Goal: Book appointment/travel/reservation

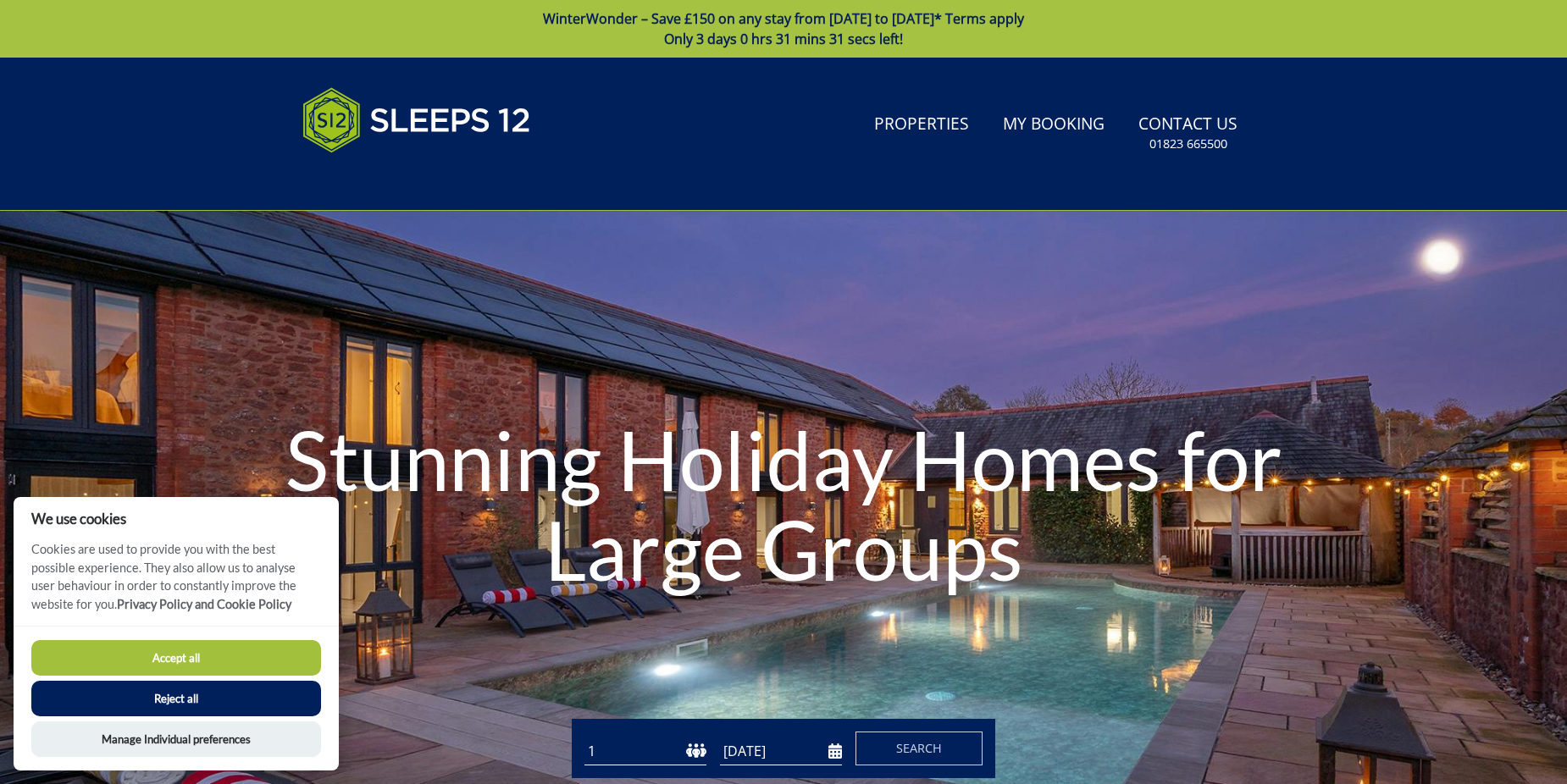
click at [100, 652] on button "Accept all" at bounding box center [177, 657] width 290 height 35
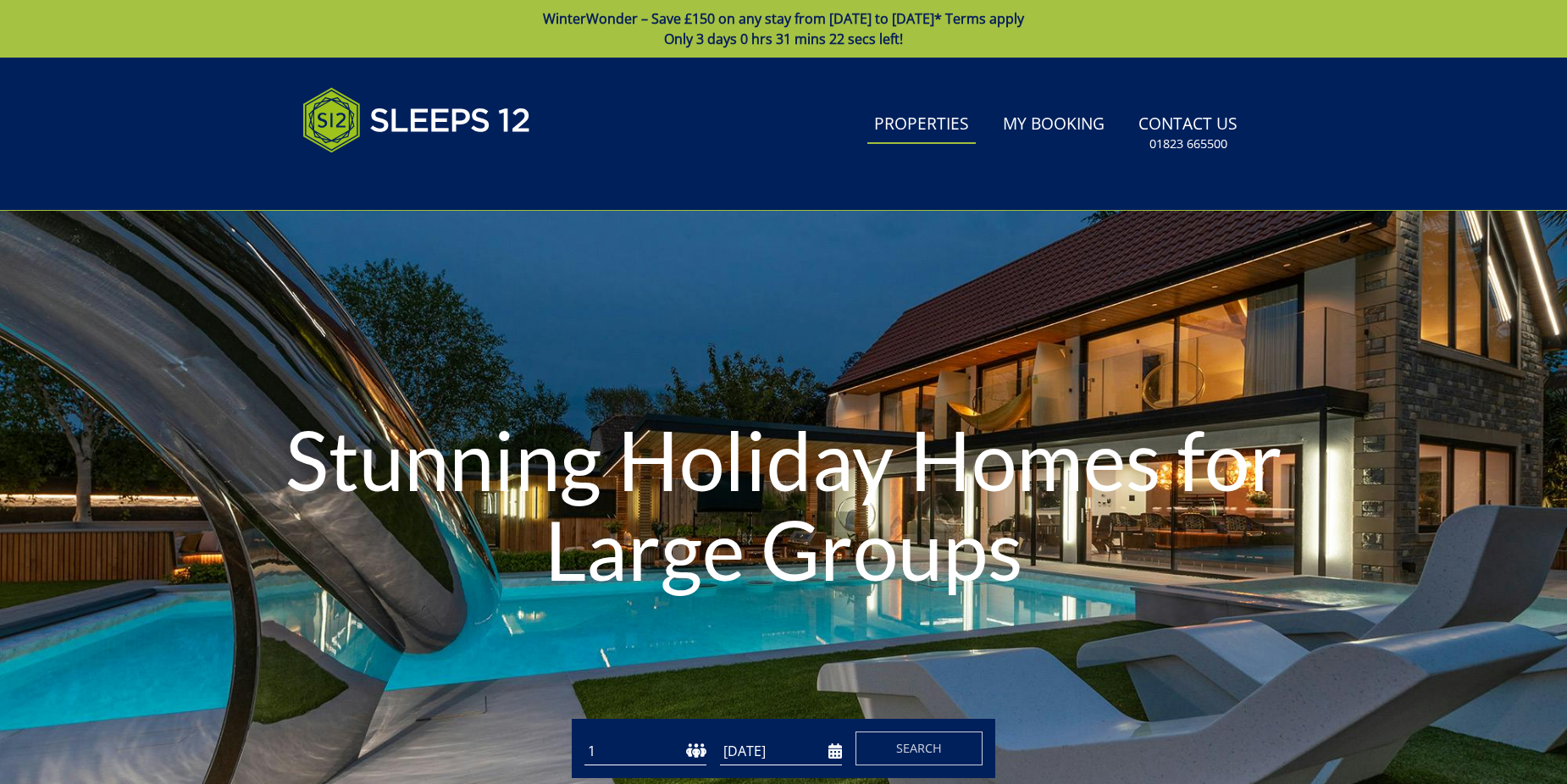
click at [915, 136] on link "Properties" at bounding box center [922, 124] width 108 height 38
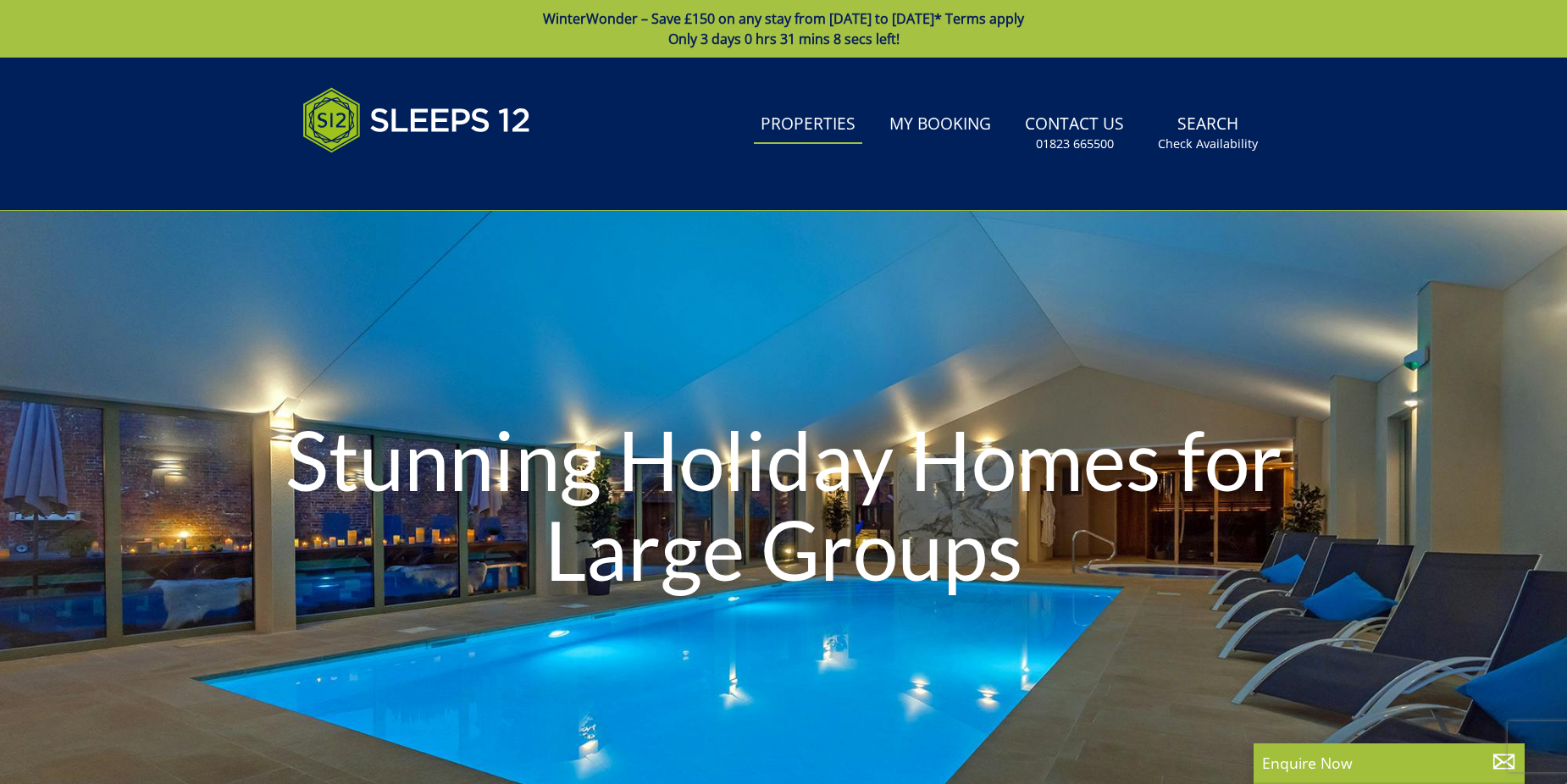
click at [825, 120] on link "Properties" at bounding box center [808, 124] width 108 height 38
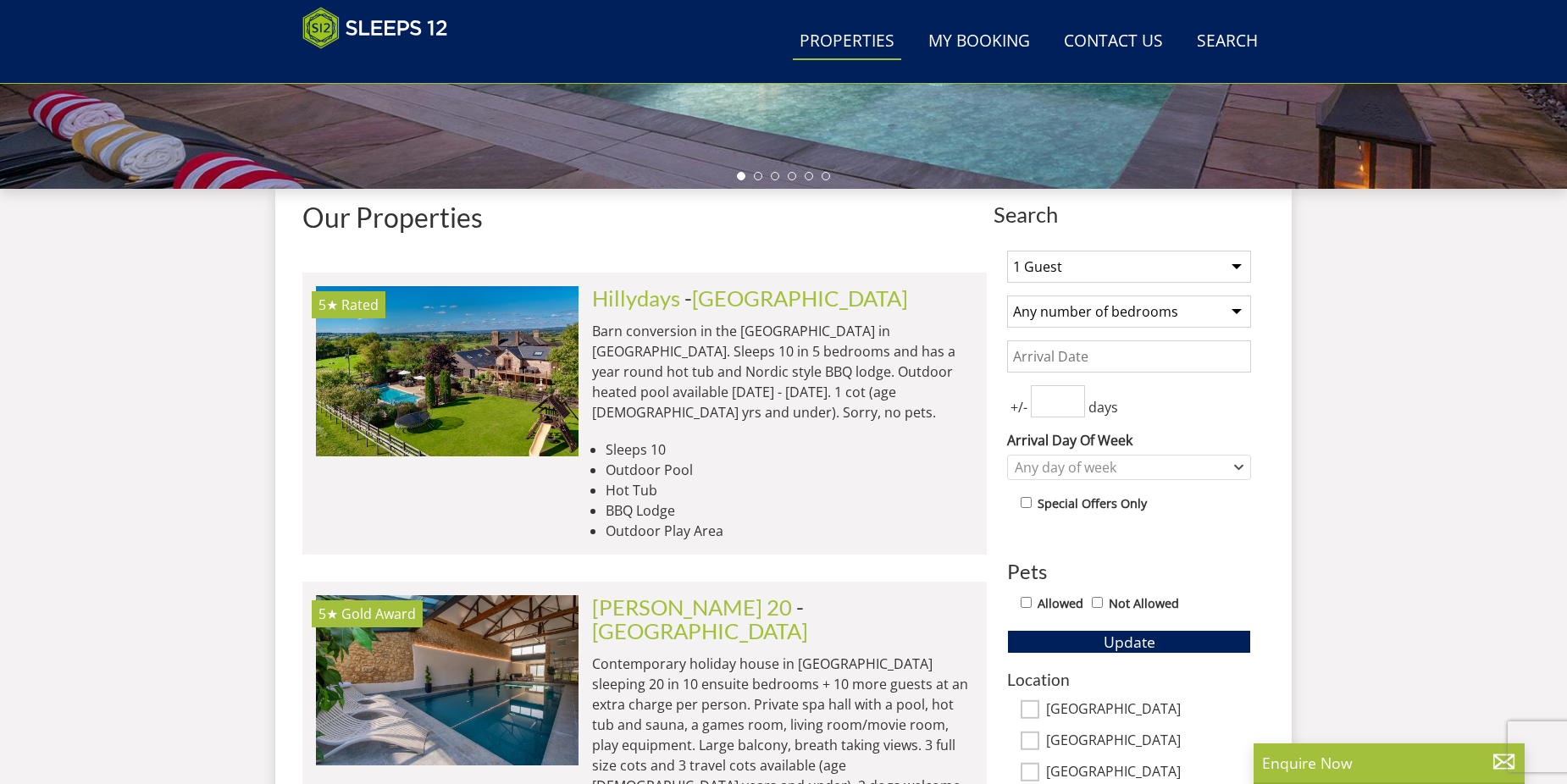
scroll to position [591, 0]
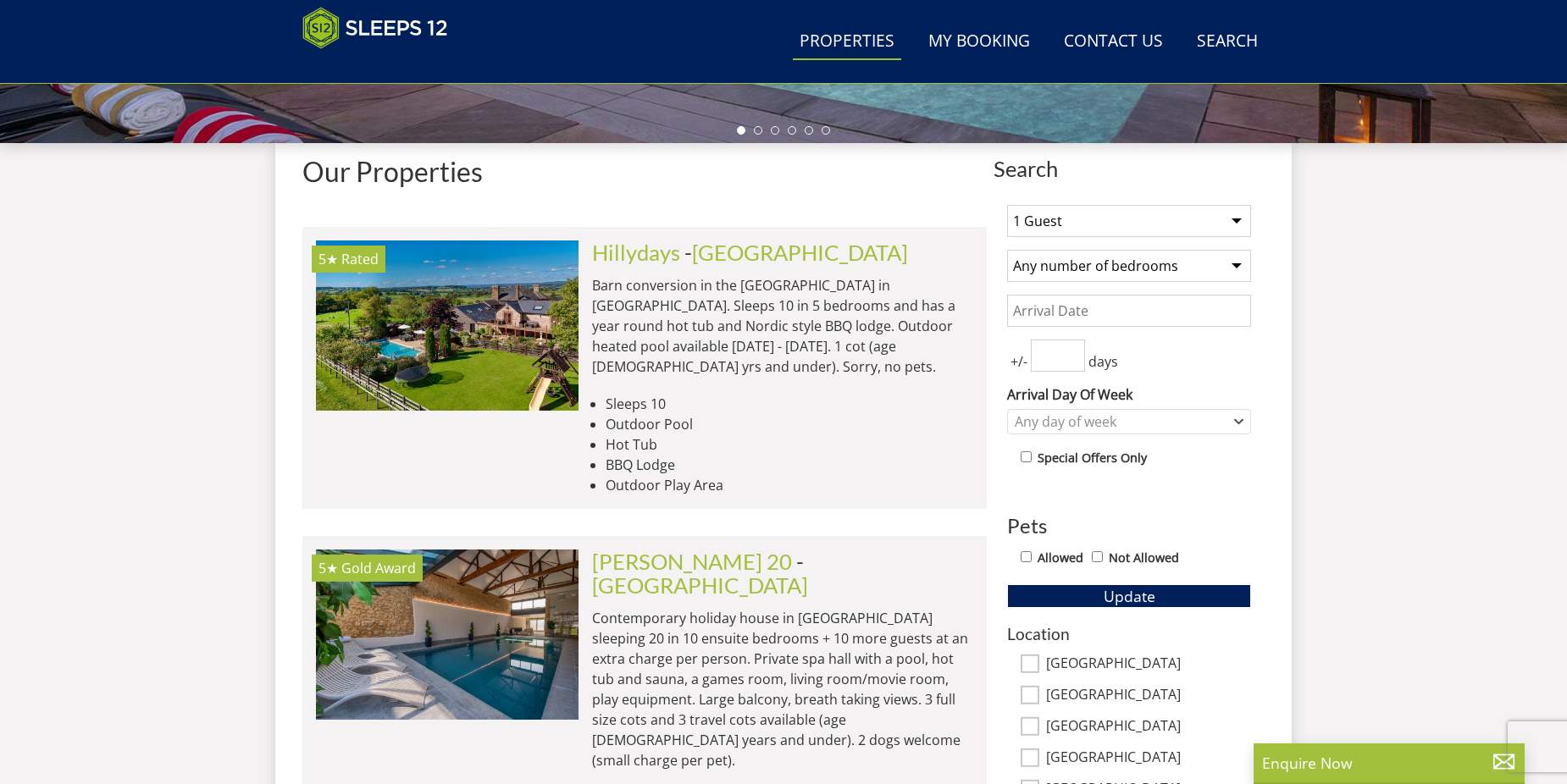
click at [1234, 216] on select "1 Guest 2 Guests 3 Guests 4 Guests 5 Guests 6 Guests 7 Guests 8 Guests 9 Guests…" at bounding box center [1128, 221] width 244 height 33
select select "10"
click at [1007, 205] on select "1 Guest 2 Guests 3 Guests 4 Guests 5 Guests 6 Guests 7 Guests 8 Guests 9 Guests…" at bounding box center [1128, 221] width 244 height 33
click at [1231, 273] on select "Any number of bedrooms 1 Bedroom 2 Bedrooms 3 Bedrooms 4 Bedrooms 5 Bedrooms 6 …" at bounding box center [1128, 266] width 244 height 33
select select "4"
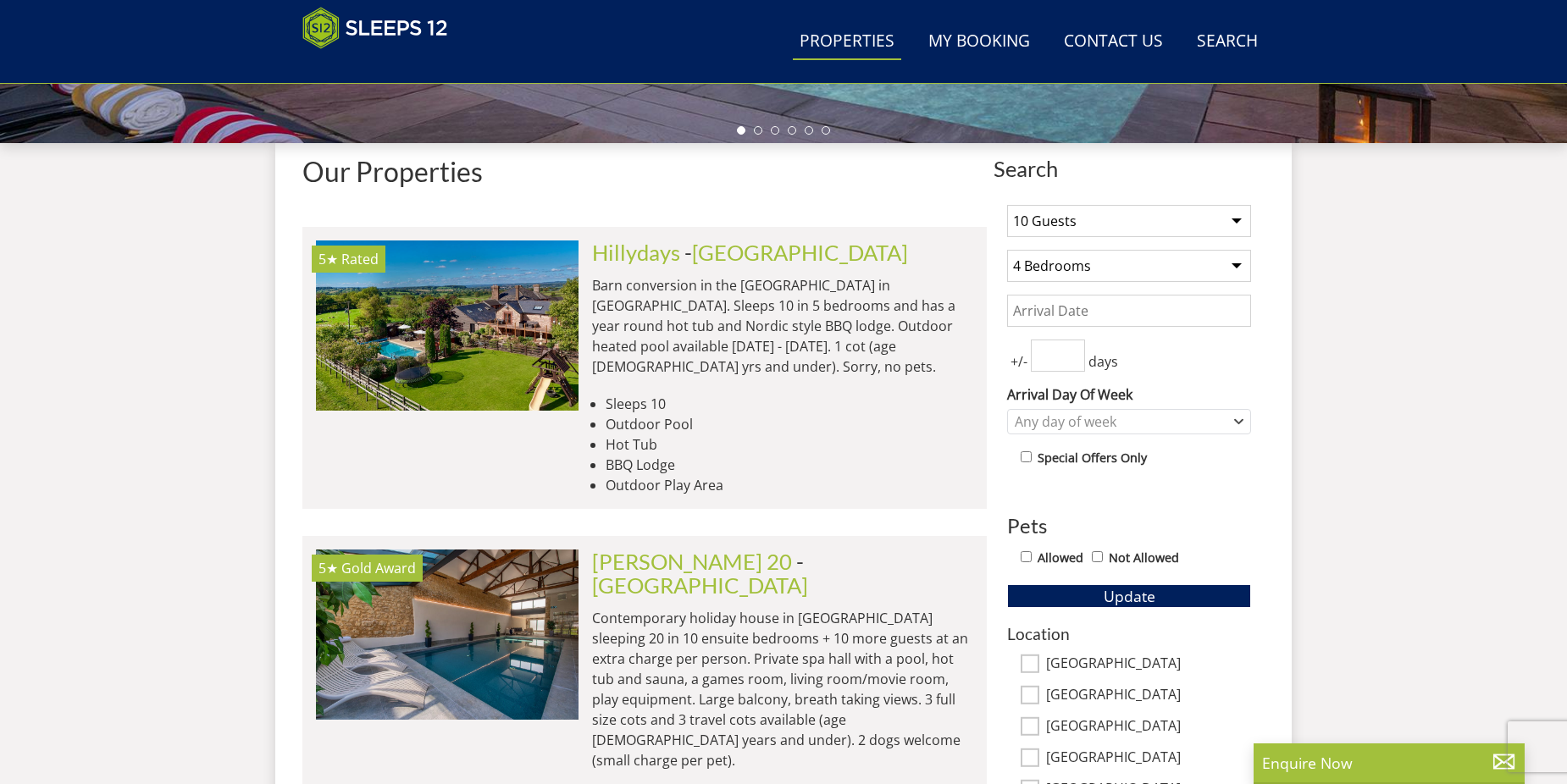
click at [1007, 250] on select "Any number of bedrooms 1 Bedroom 2 Bedrooms 3 Bedrooms 4 Bedrooms 5 Bedrooms 6 …" at bounding box center [1128, 266] width 244 height 33
click at [1134, 594] on span "Update" at bounding box center [1129, 596] width 51 height 21
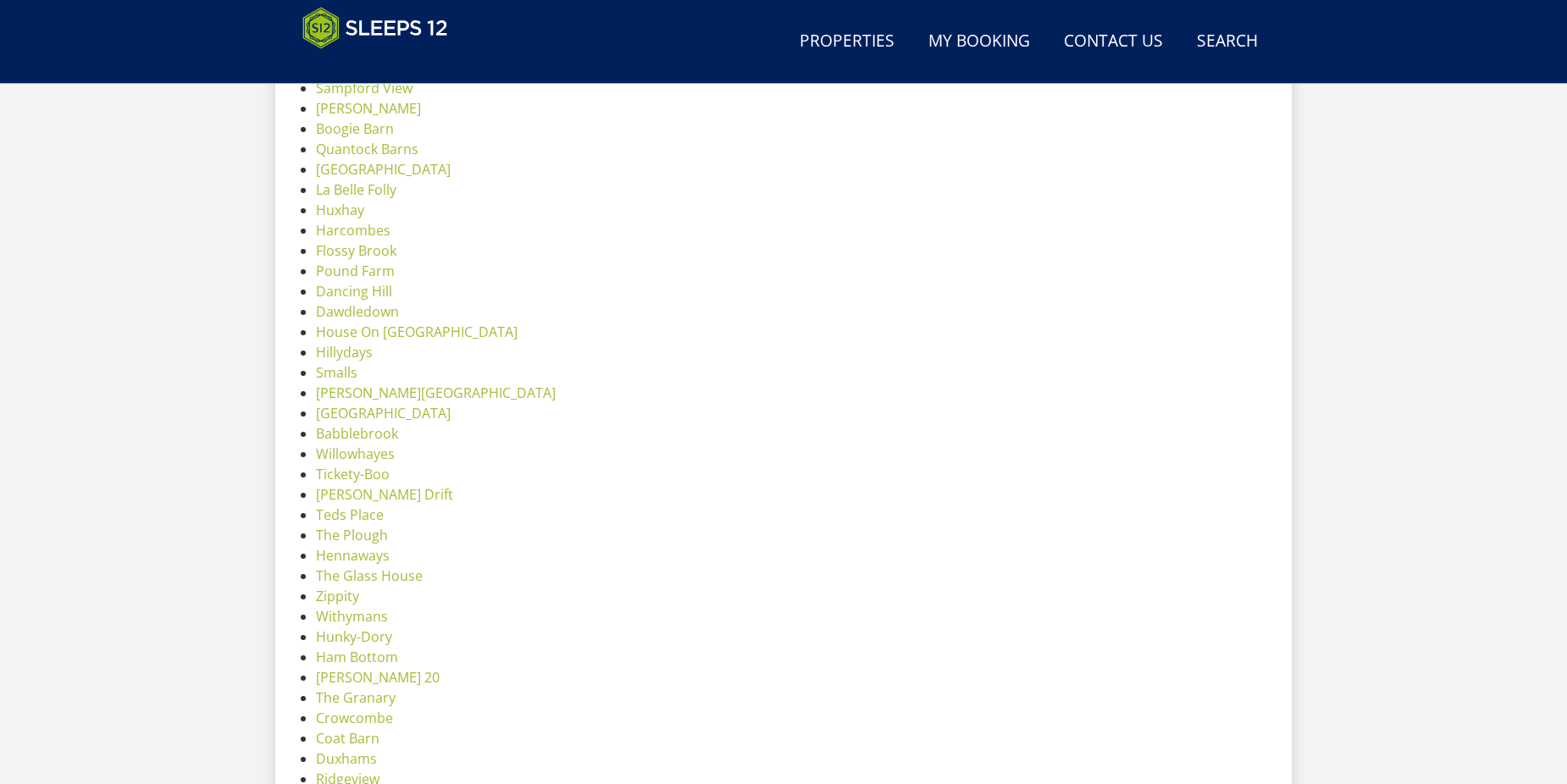
scroll to position [2032, 0]
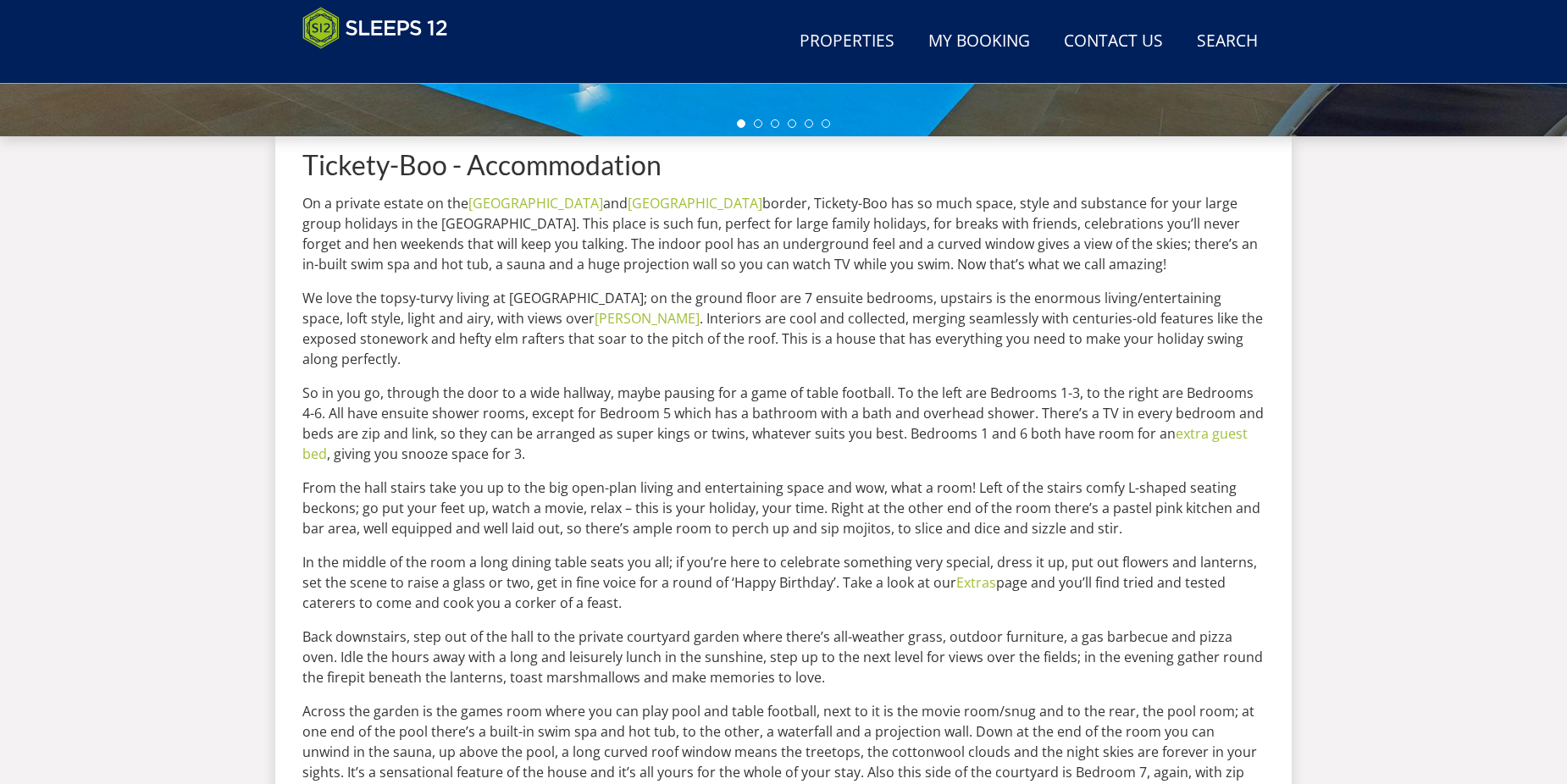
scroll to position [692, 0]
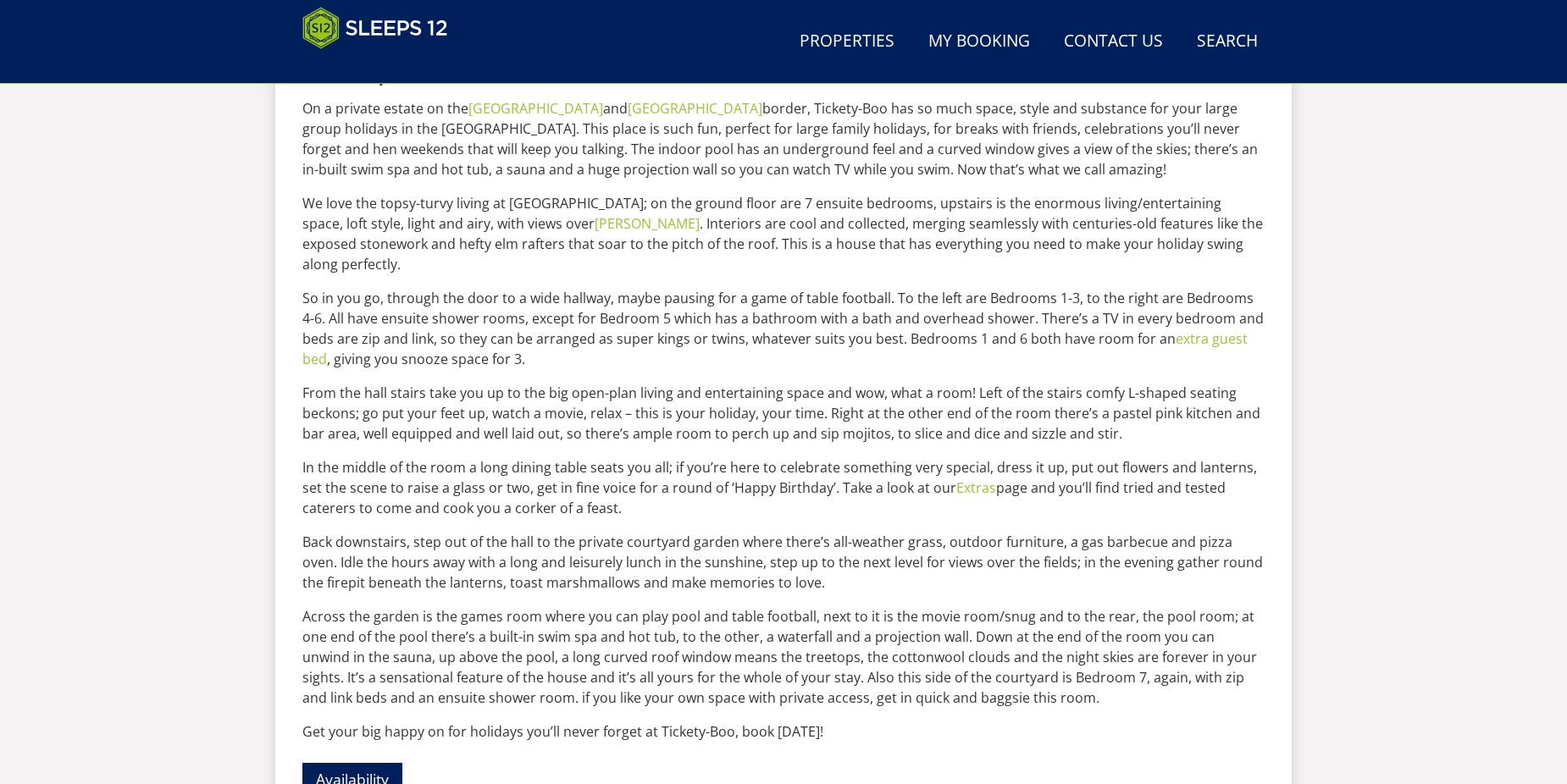
click at [366, 763] on link "Availability" at bounding box center [352, 779] width 100 height 33
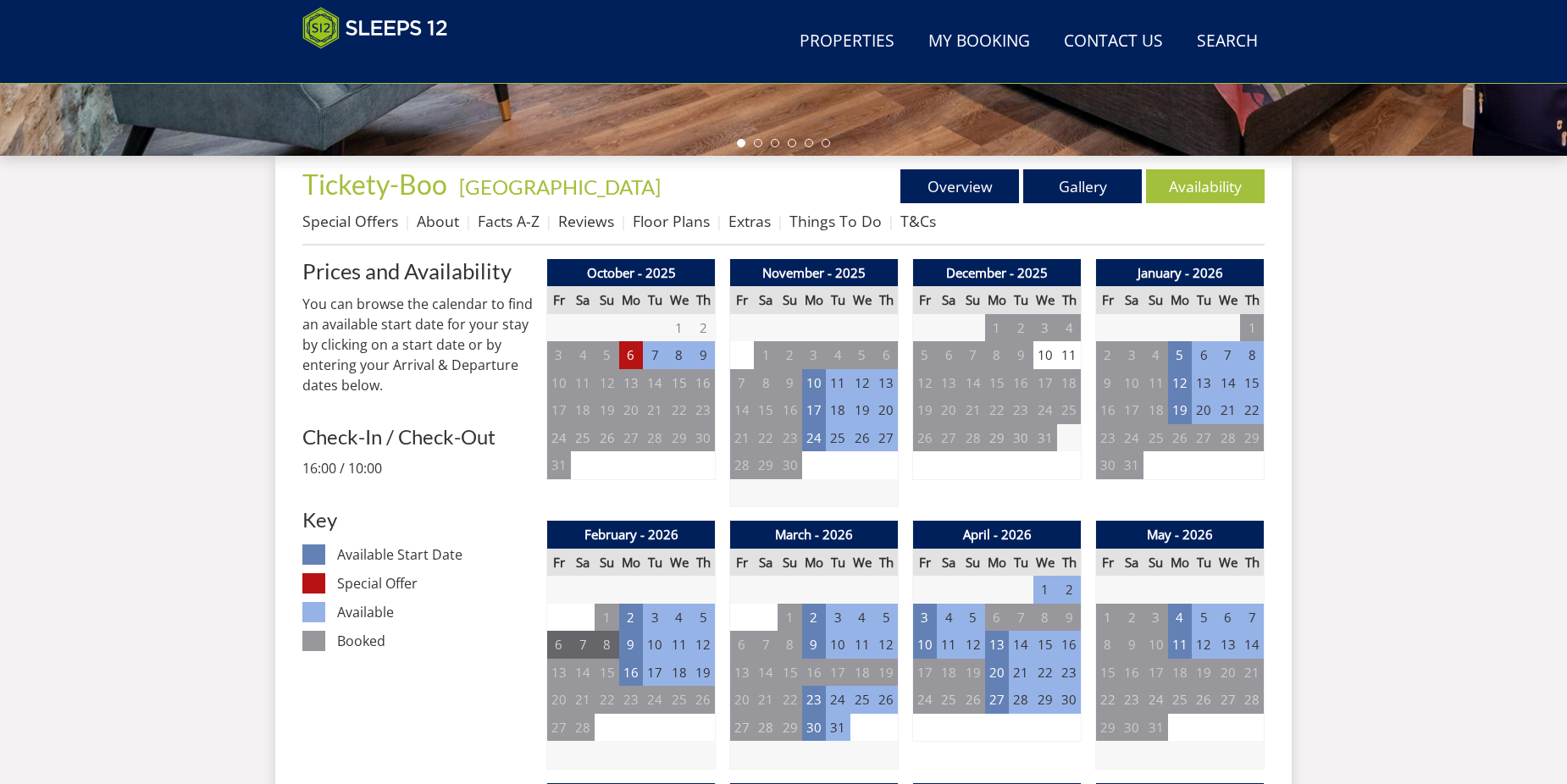
scroll to position [595, 0]
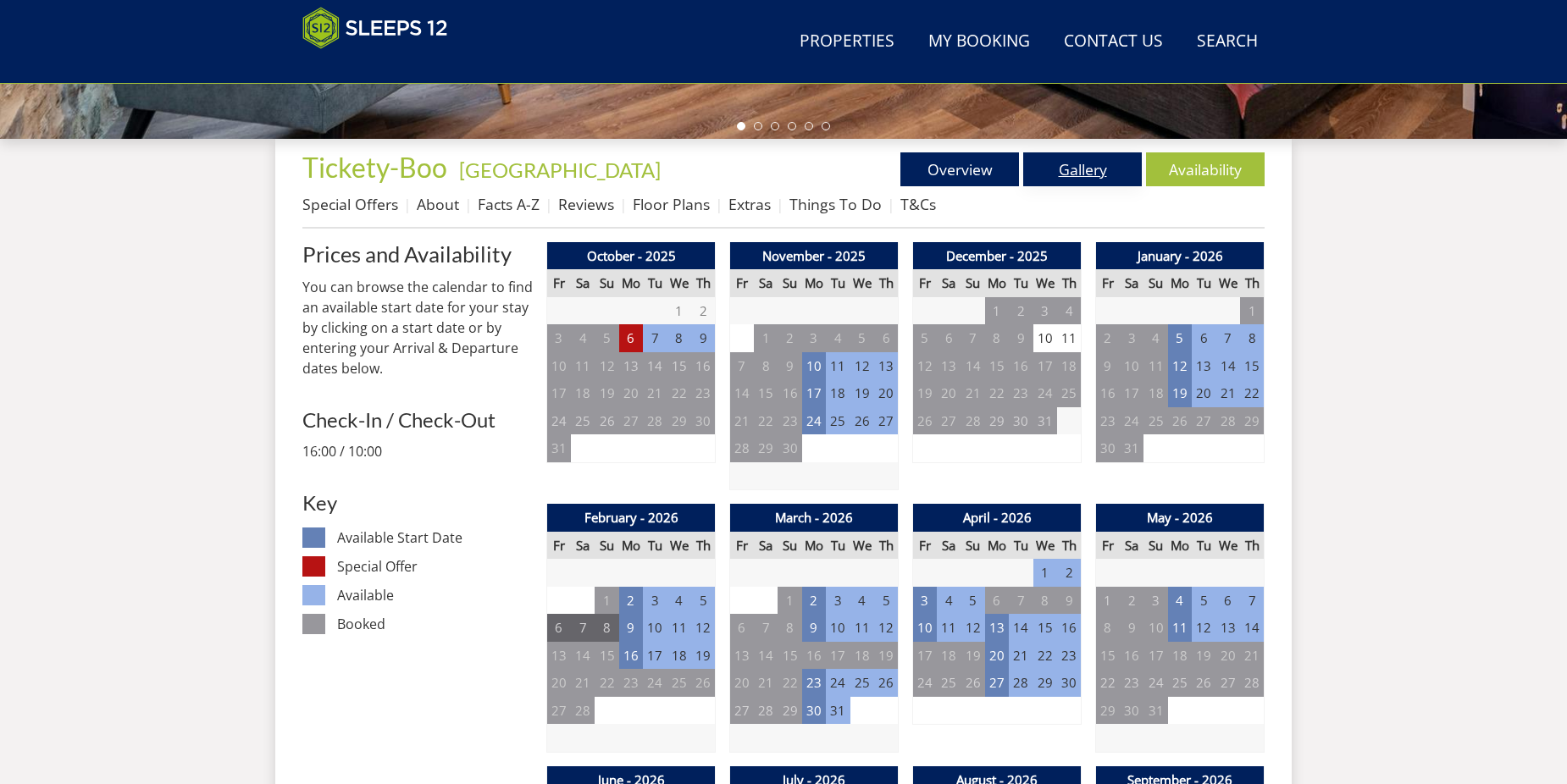
click at [1091, 177] on link "Gallery" at bounding box center [1082, 169] width 118 height 33
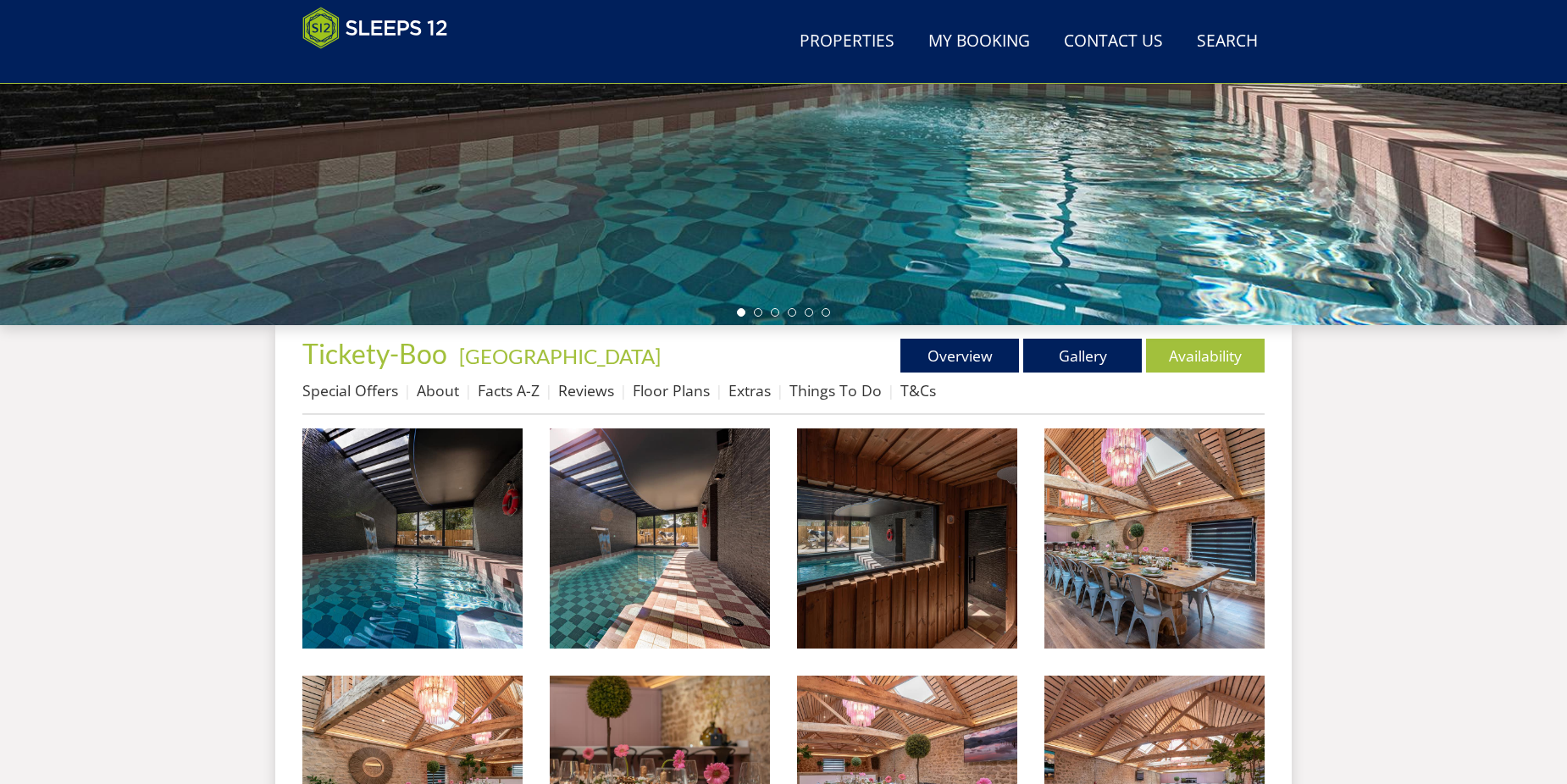
scroll to position [431, 0]
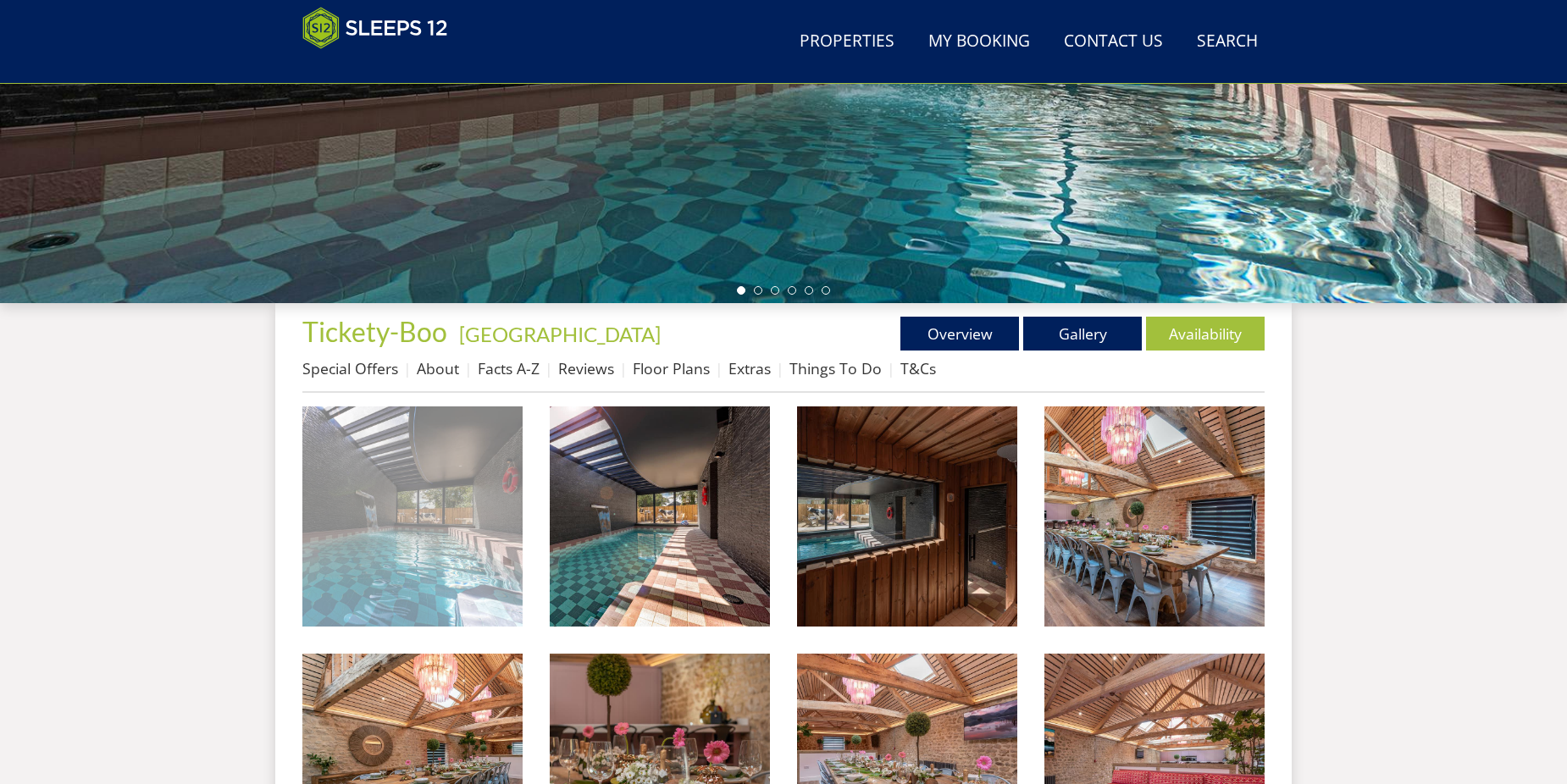
click at [499, 518] on img at bounding box center [412, 516] width 221 height 220
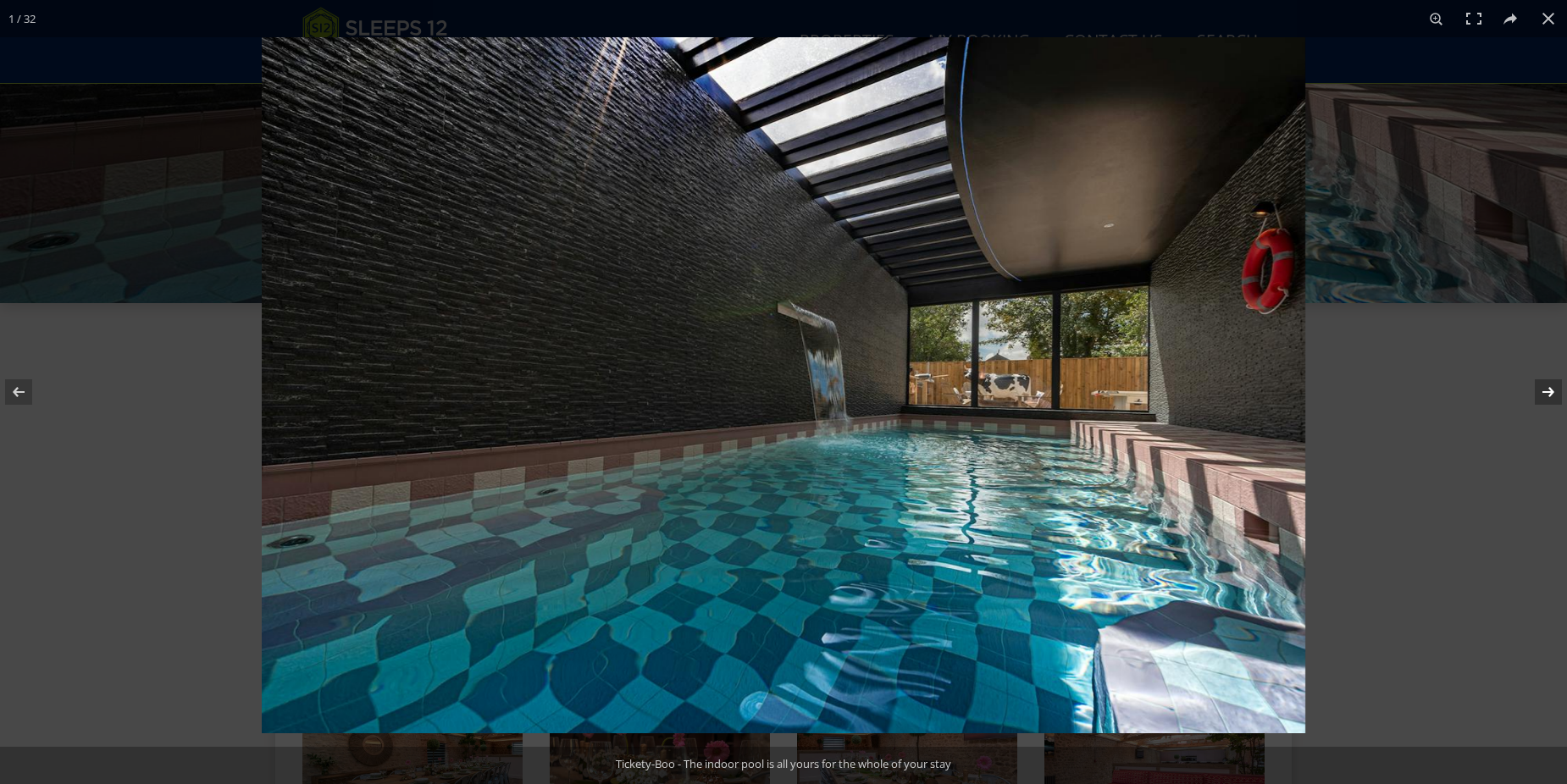
click at [1538, 392] on button at bounding box center [1537, 392] width 59 height 85
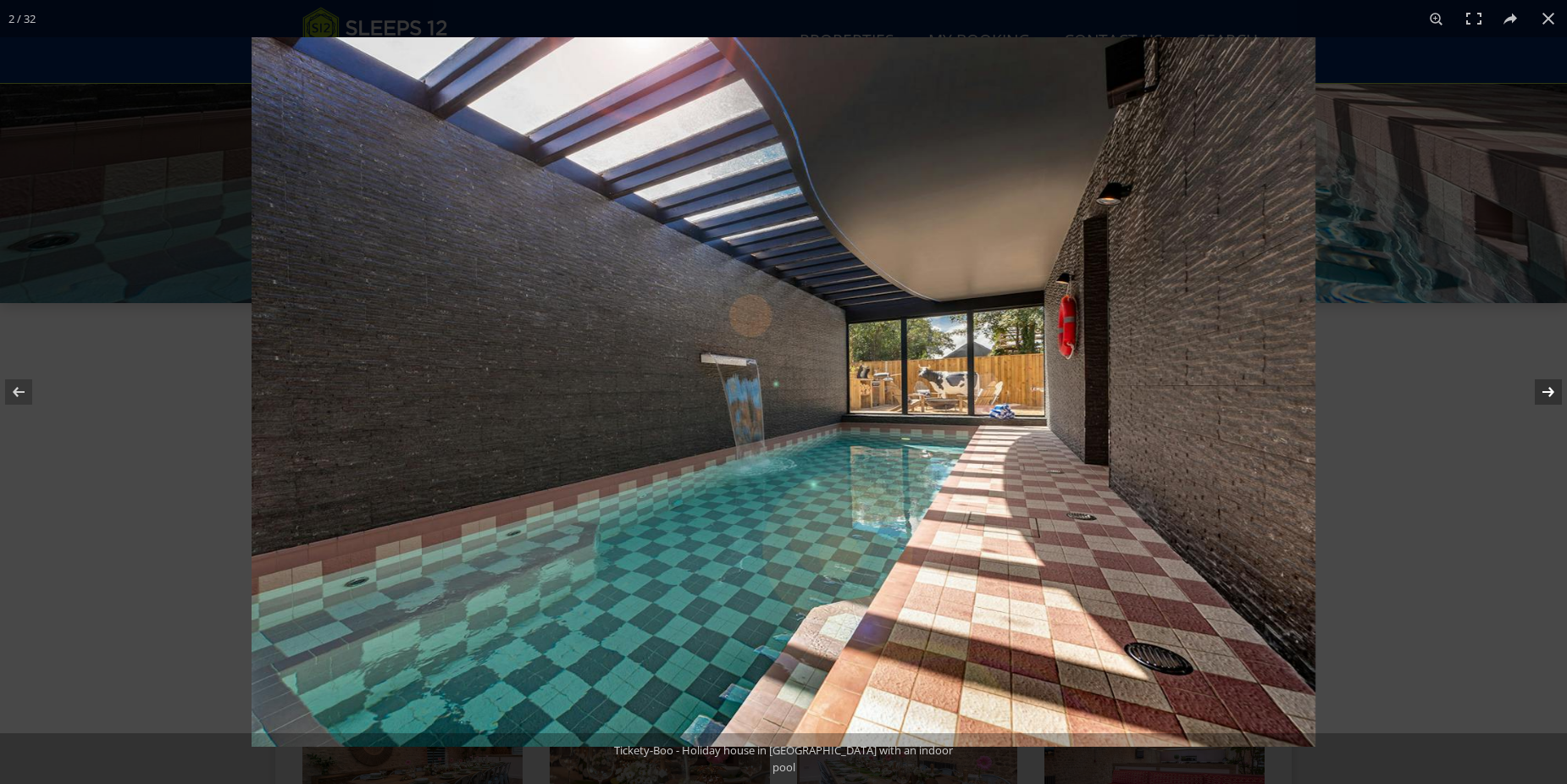
click at [1538, 392] on button at bounding box center [1537, 392] width 59 height 85
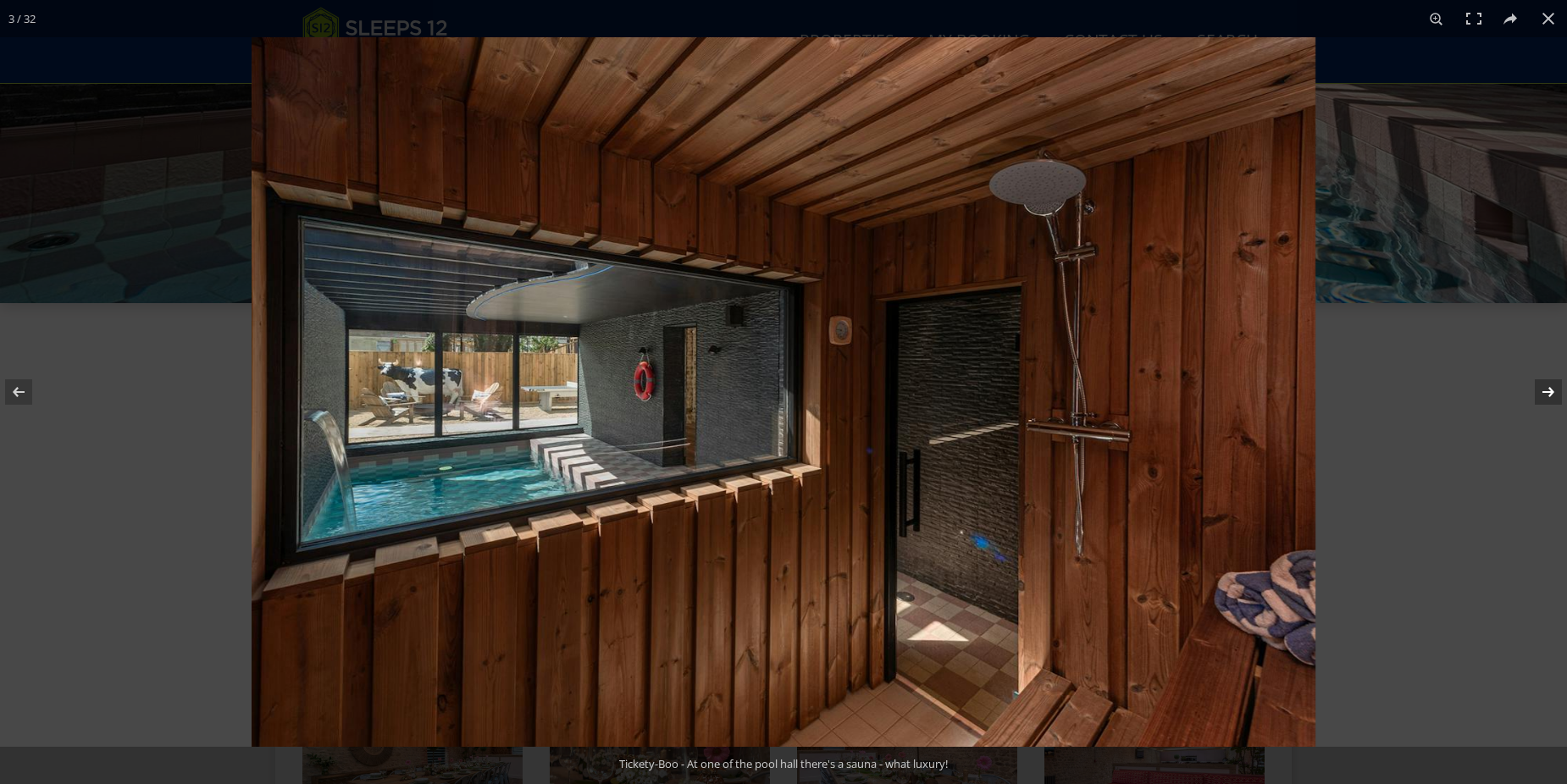
click at [1538, 392] on button at bounding box center [1537, 392] width 59 height 85
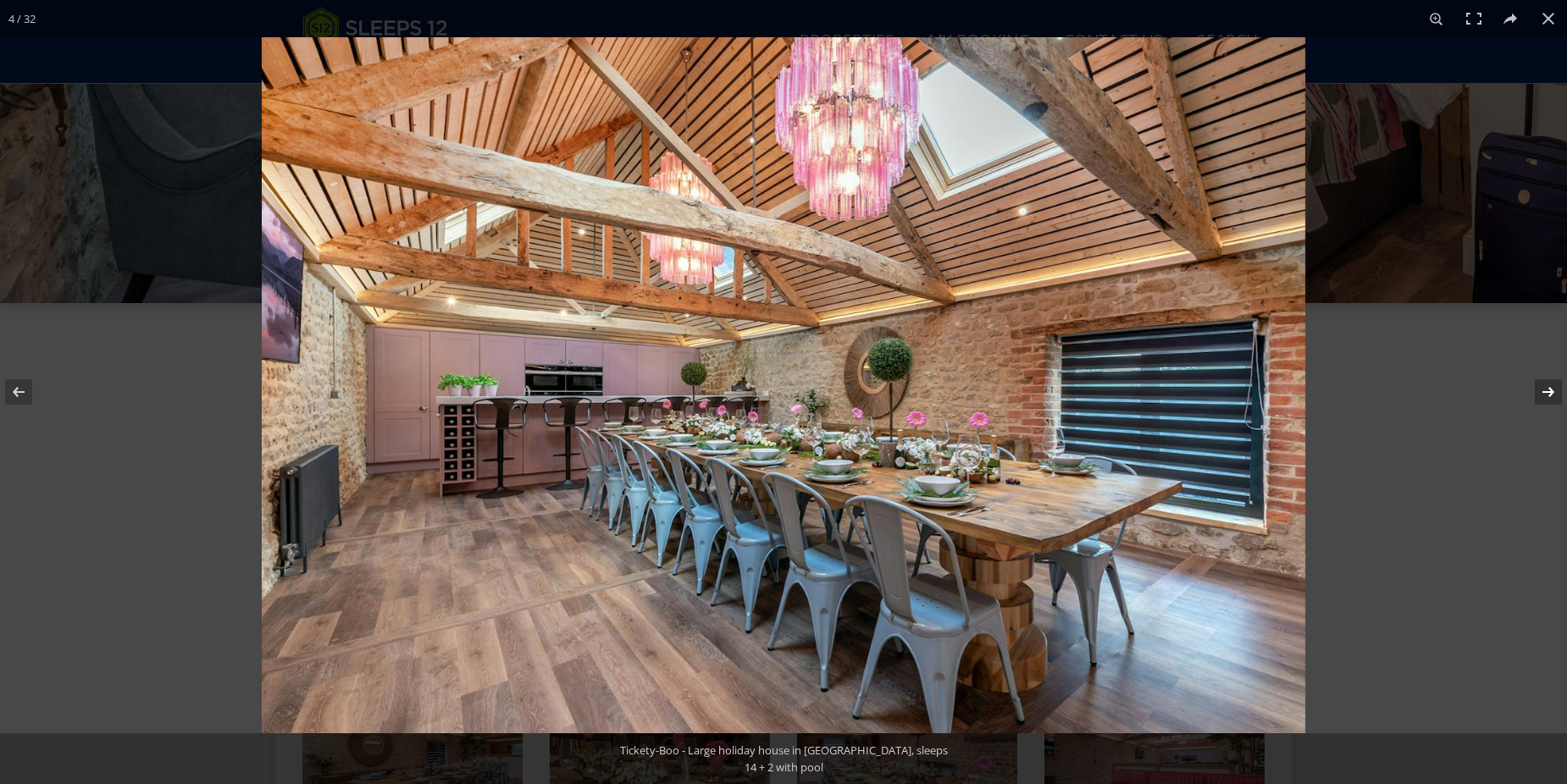
click at [1538, 392] on button at bounding box center [1537, 392] width 59 height 85
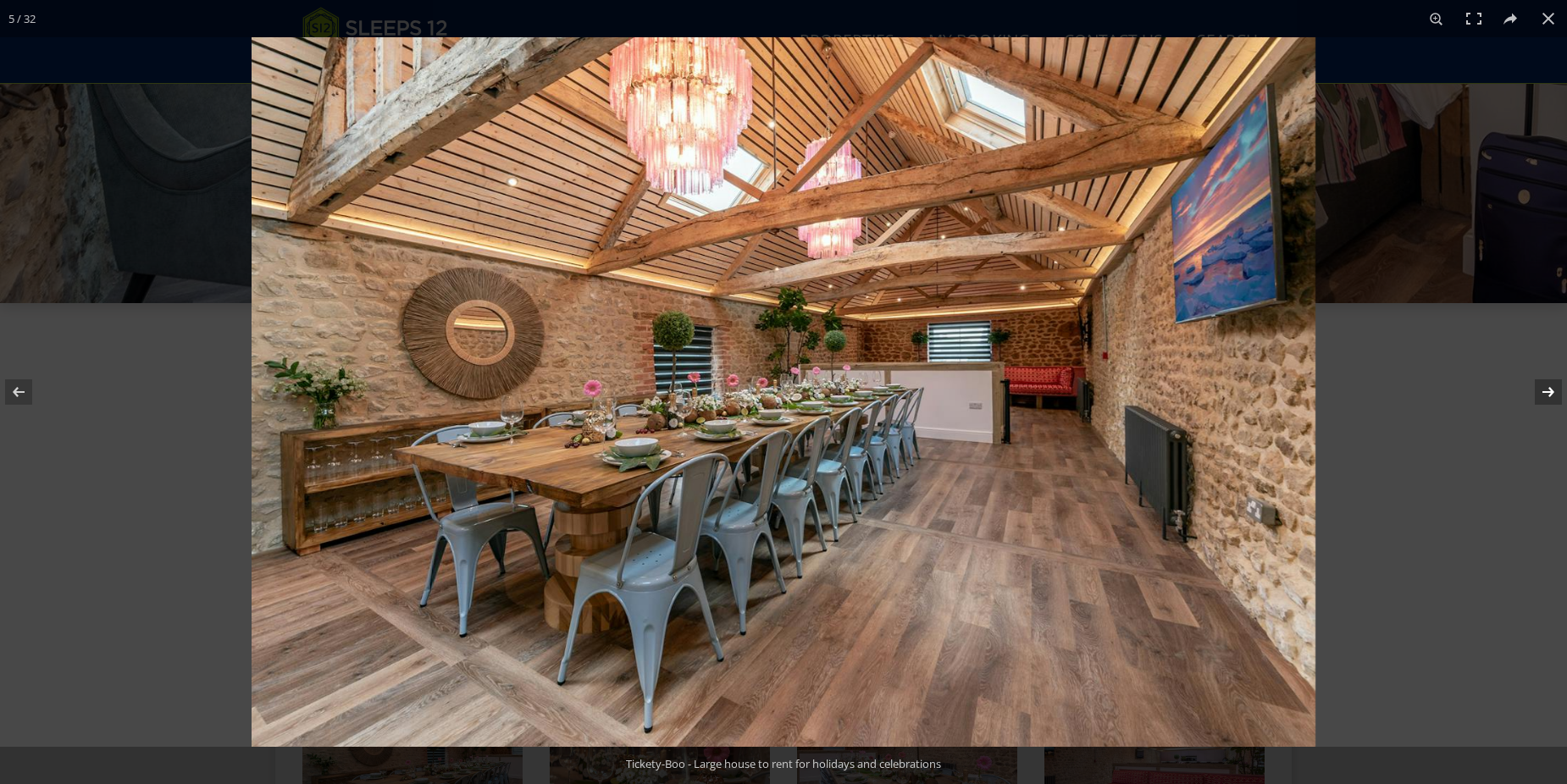
click at [1538, 392] on button at bounding box center [1537, 392] width 59 height 85
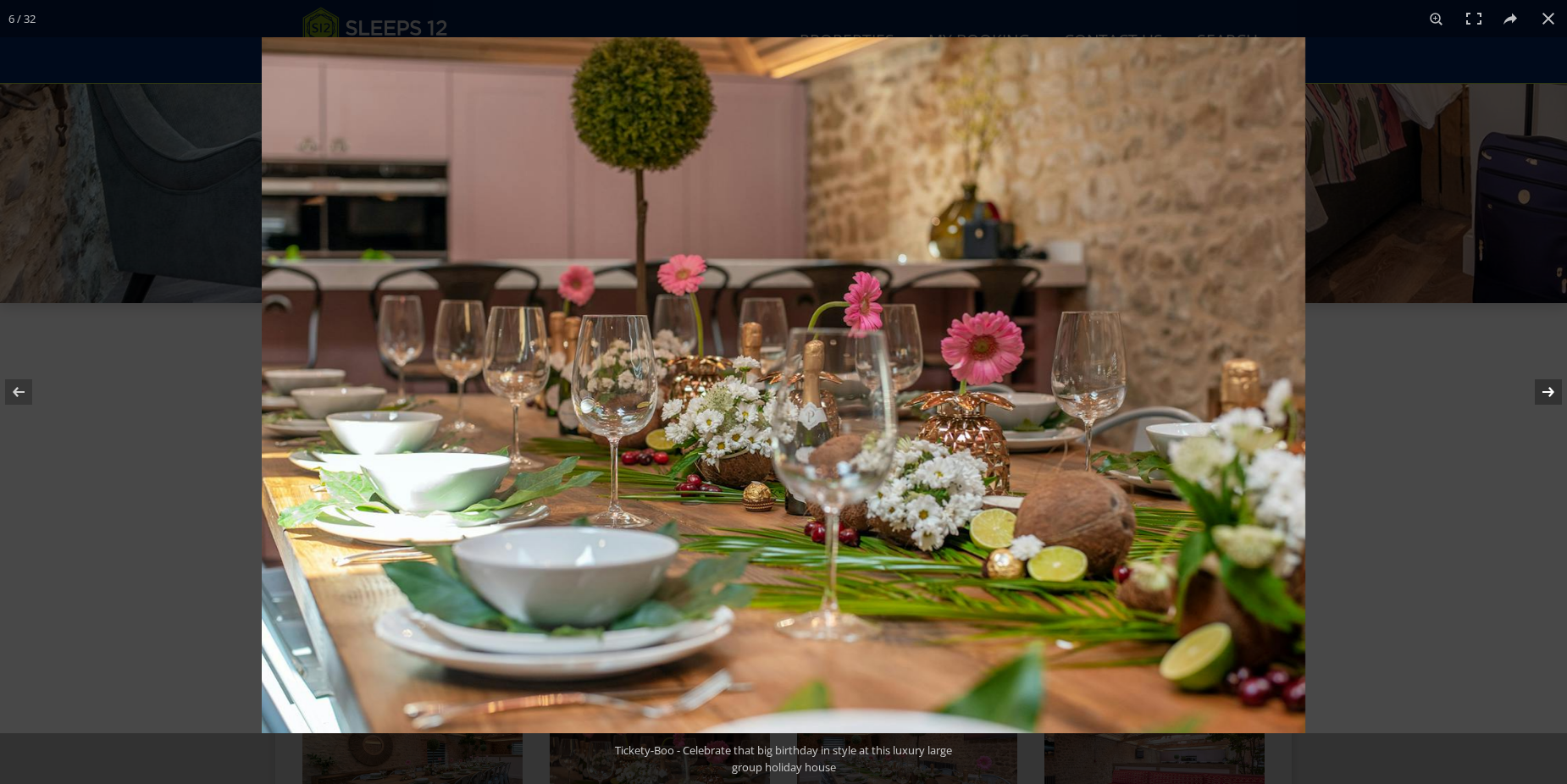
click at [1538, 392] on button at bounding box center [1537, 392] width 59 height 85
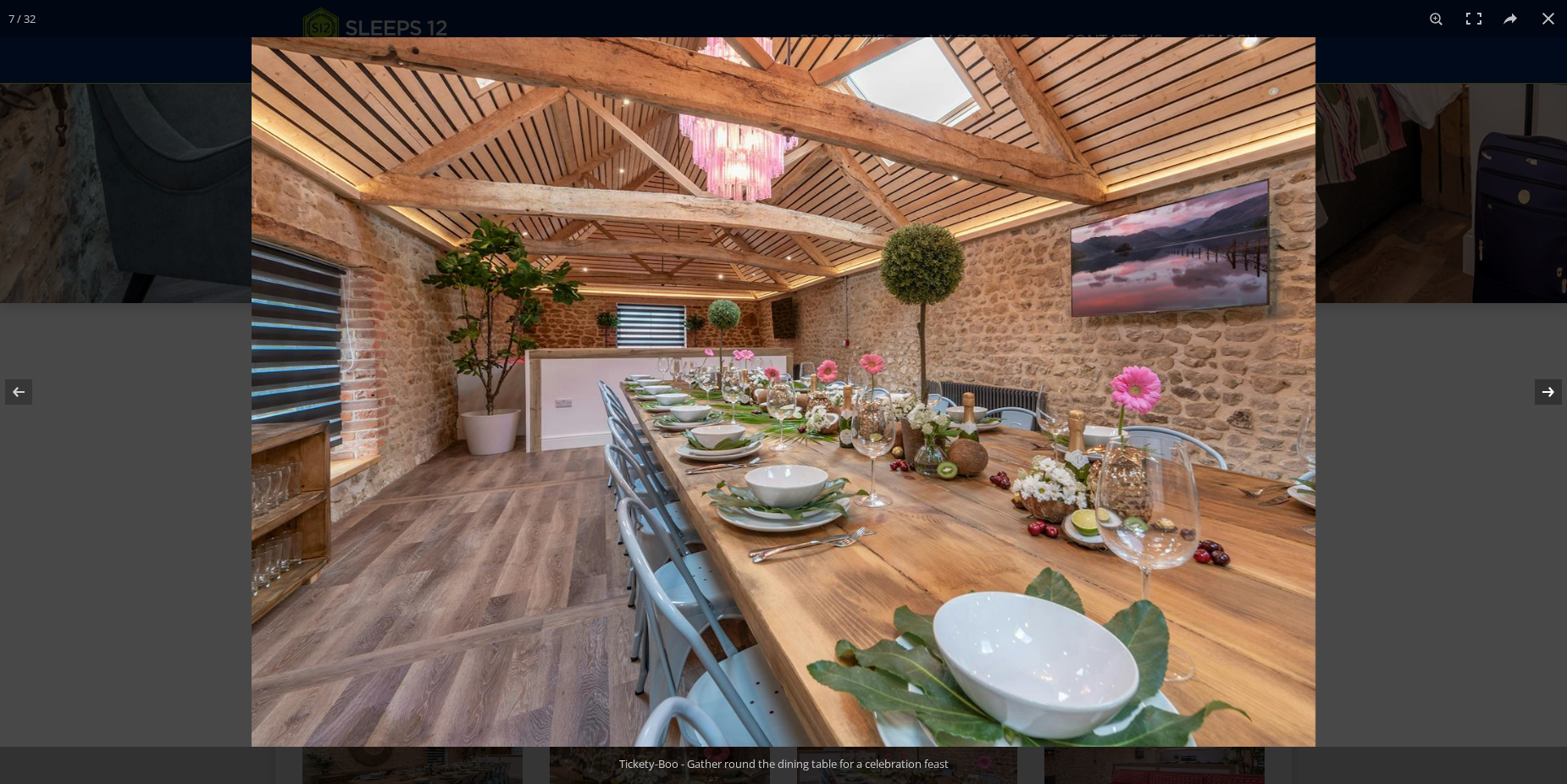
click at [1538, 392] on button at bounding box center [1537, 392] width 59 height 85
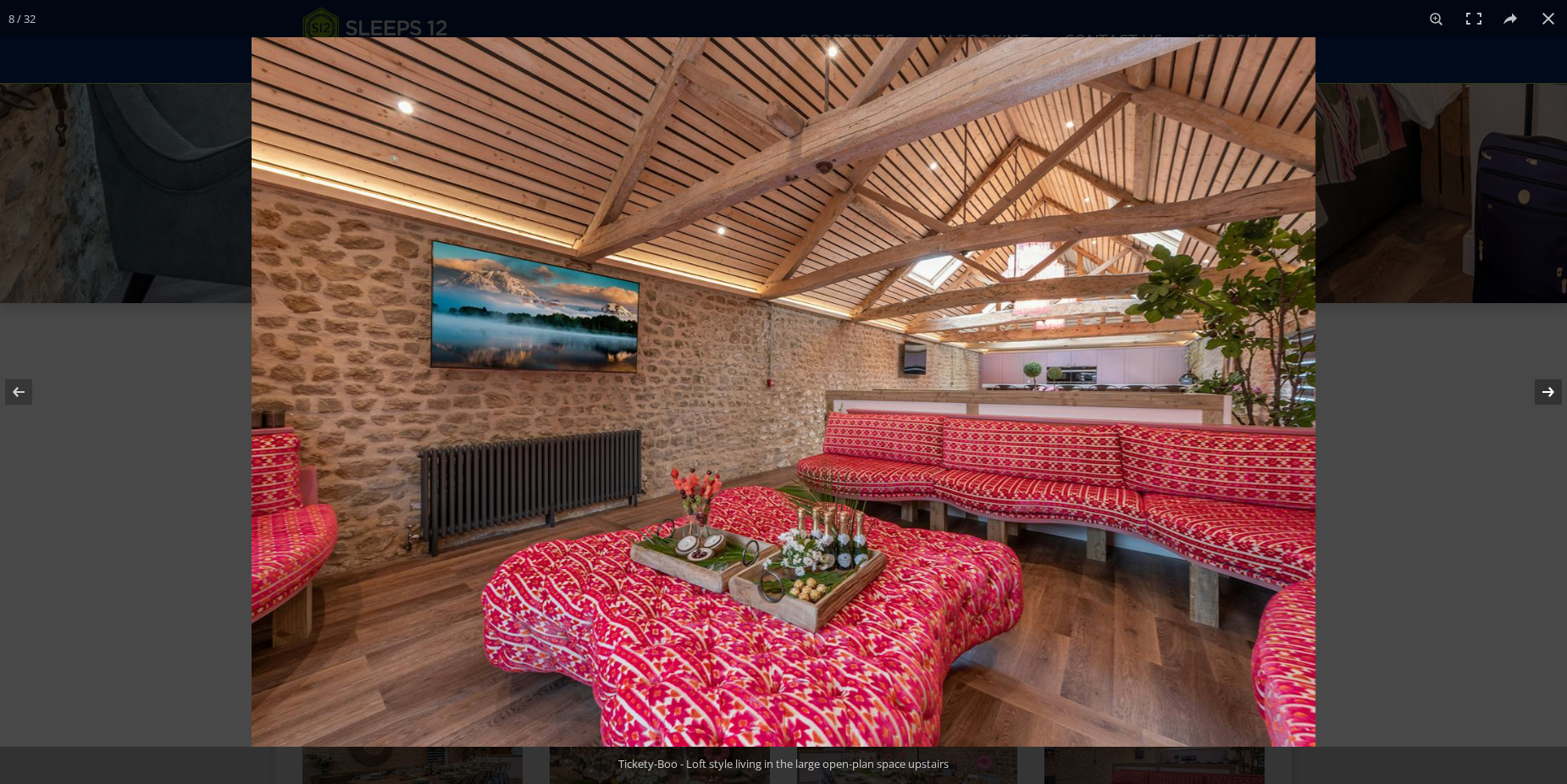
click at [1538, 392] on button at bounding box center [1537, 392] width 59 height 85
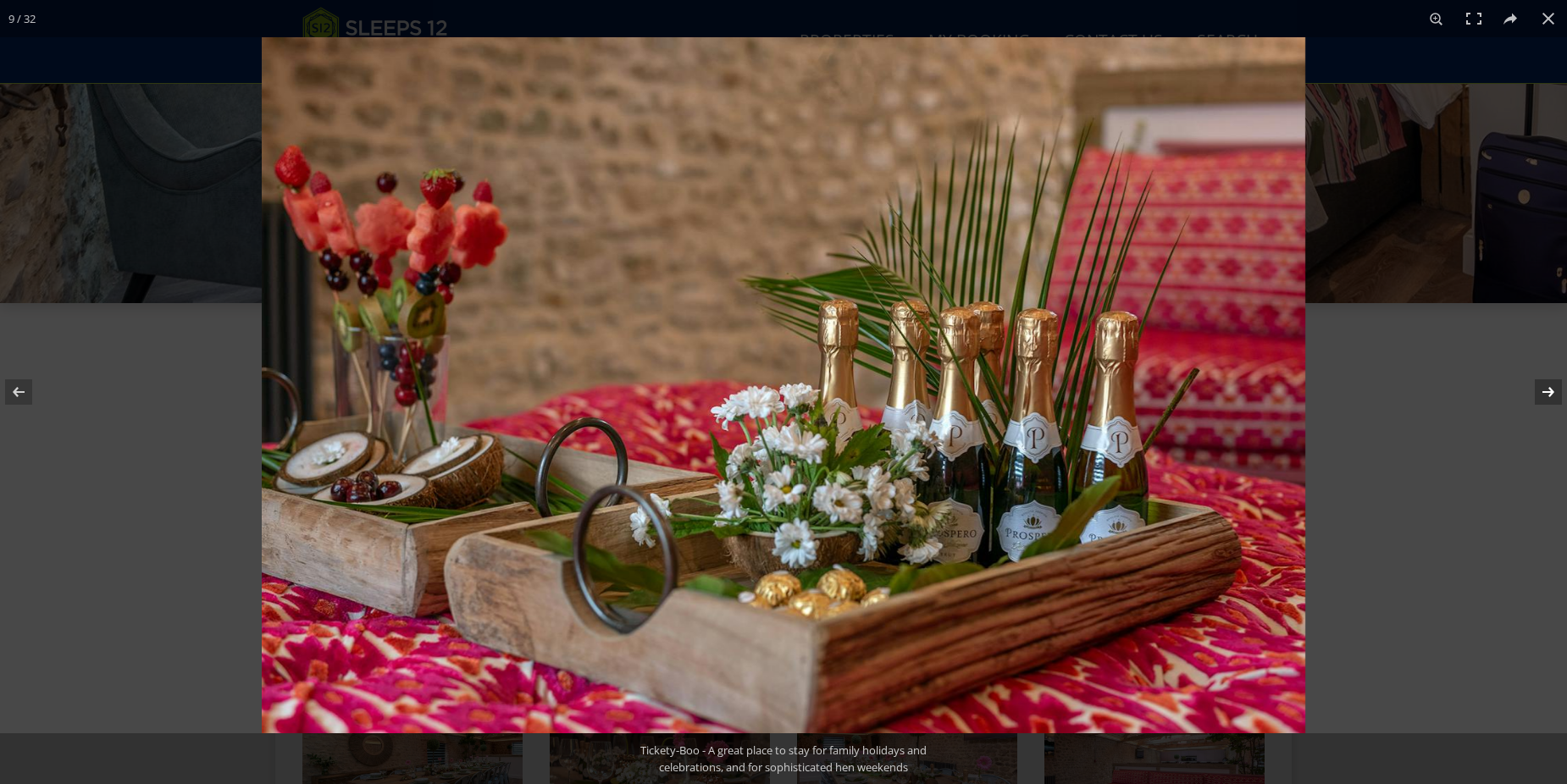
click at [1538, 392] on button at bounding box center [1537, 392] width 59 height 85
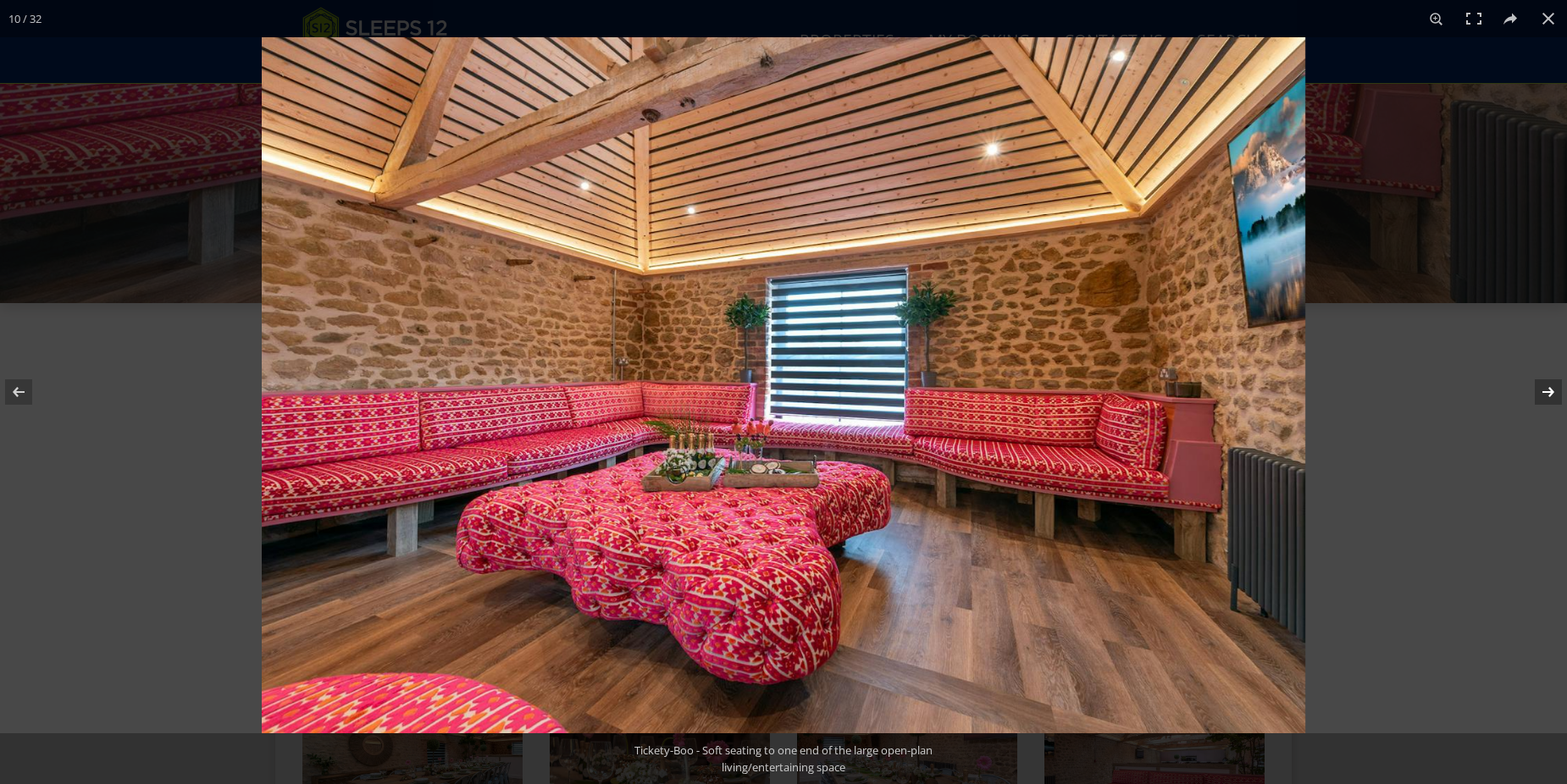
click at [1538, 392] on button at bounding box center [1537, 392] width 59 height 85
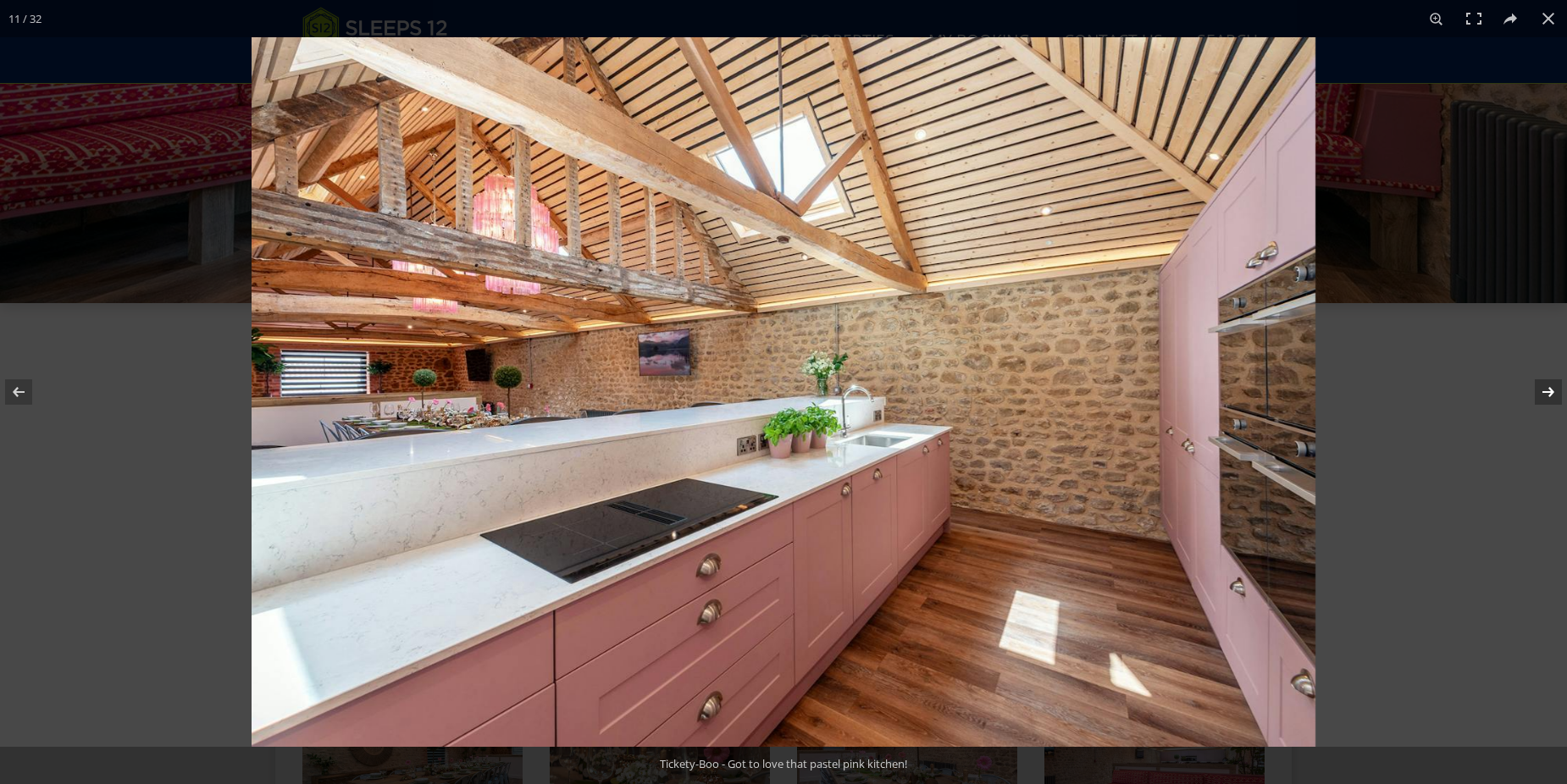
click at [1538, 392] on button at bounding box center [1537, 392] width 59 height 85
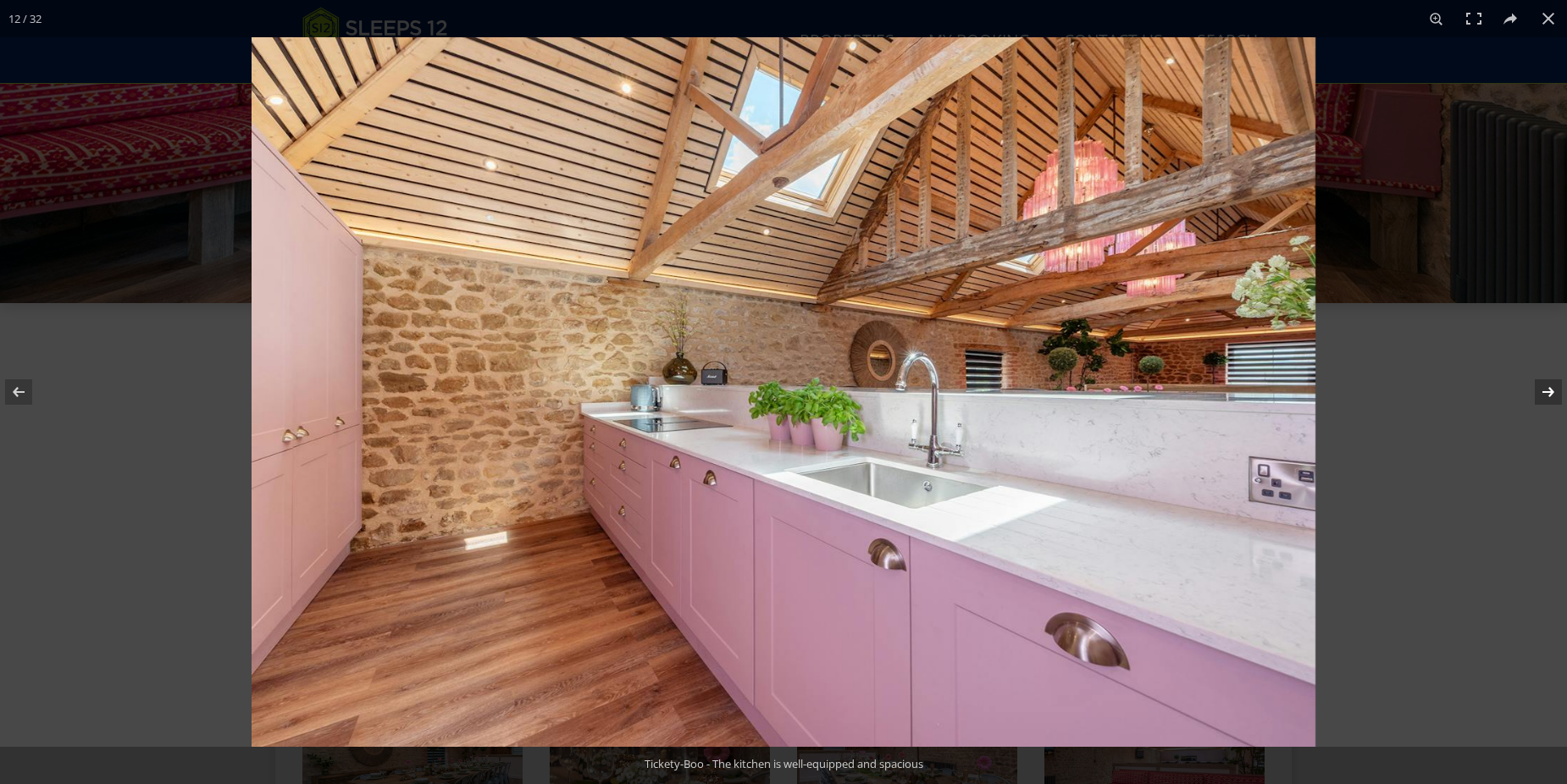
click at [1538, 392] on button at bounding box center [1537, 392] width 59 height 85
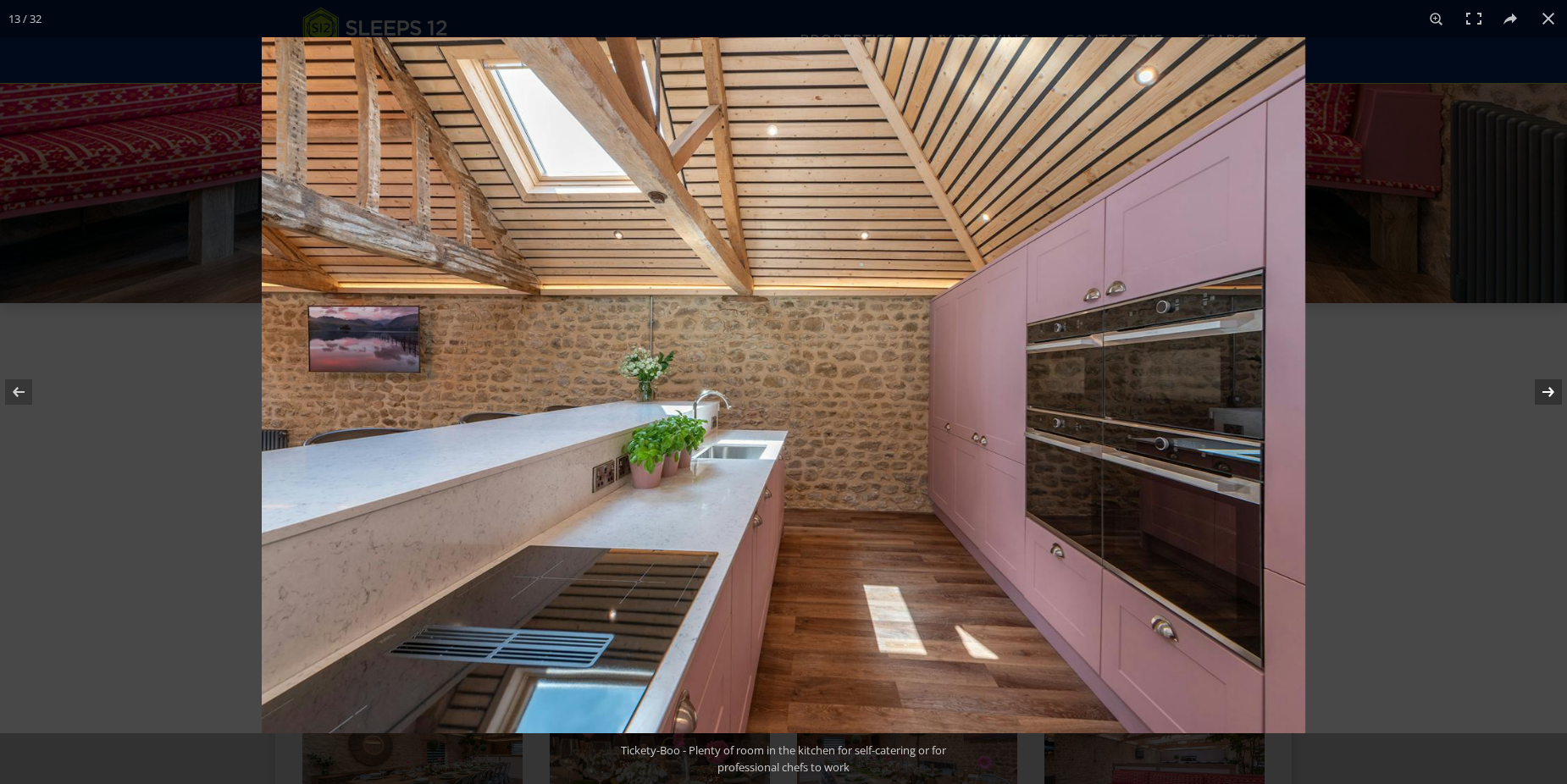
click at [1538, 392] on button at bounding box center [1537, 392] width 59 height 85
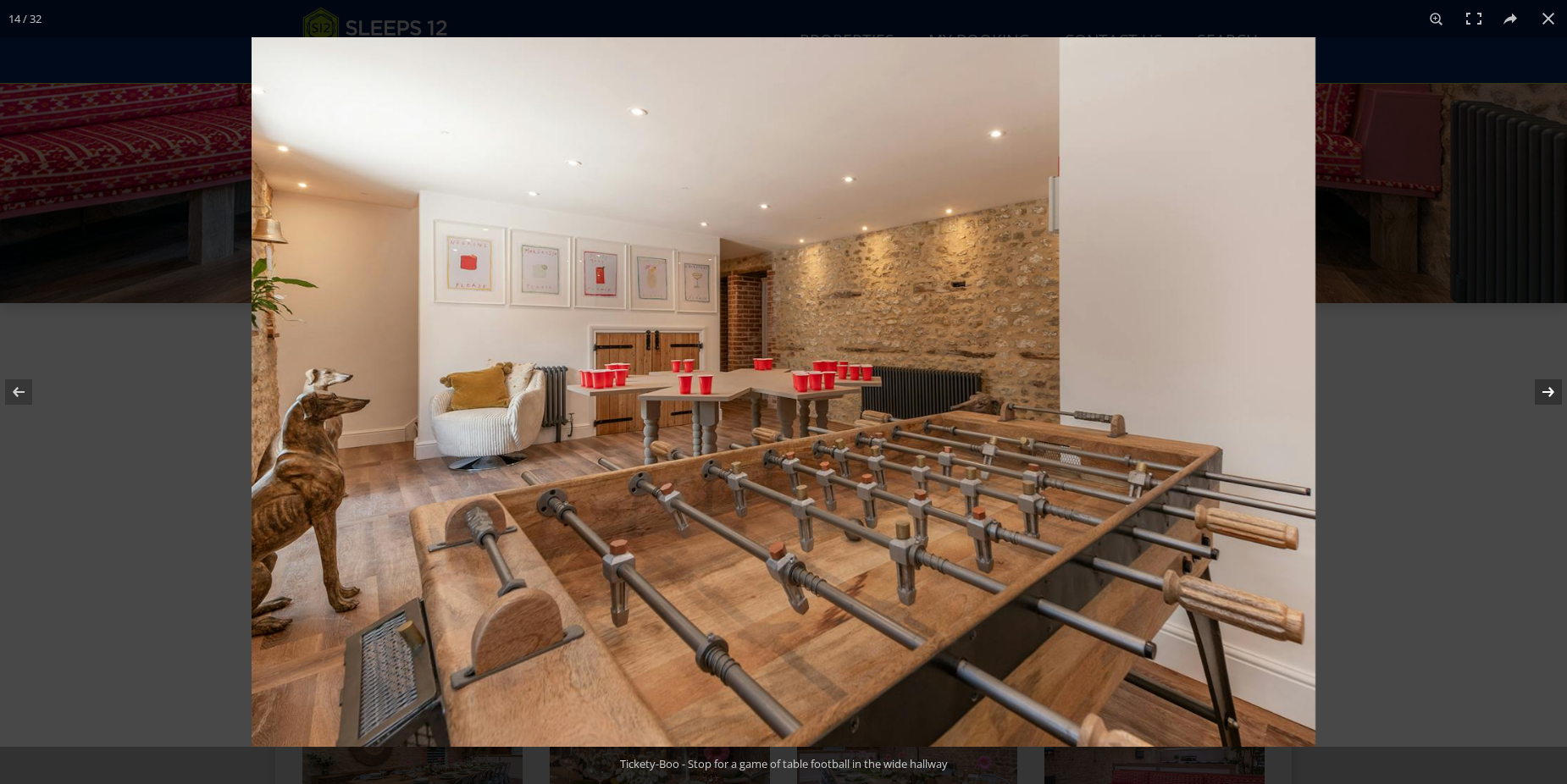
click at [1538, 392] on button at bounding box center [1537, 392] width 59 height 85
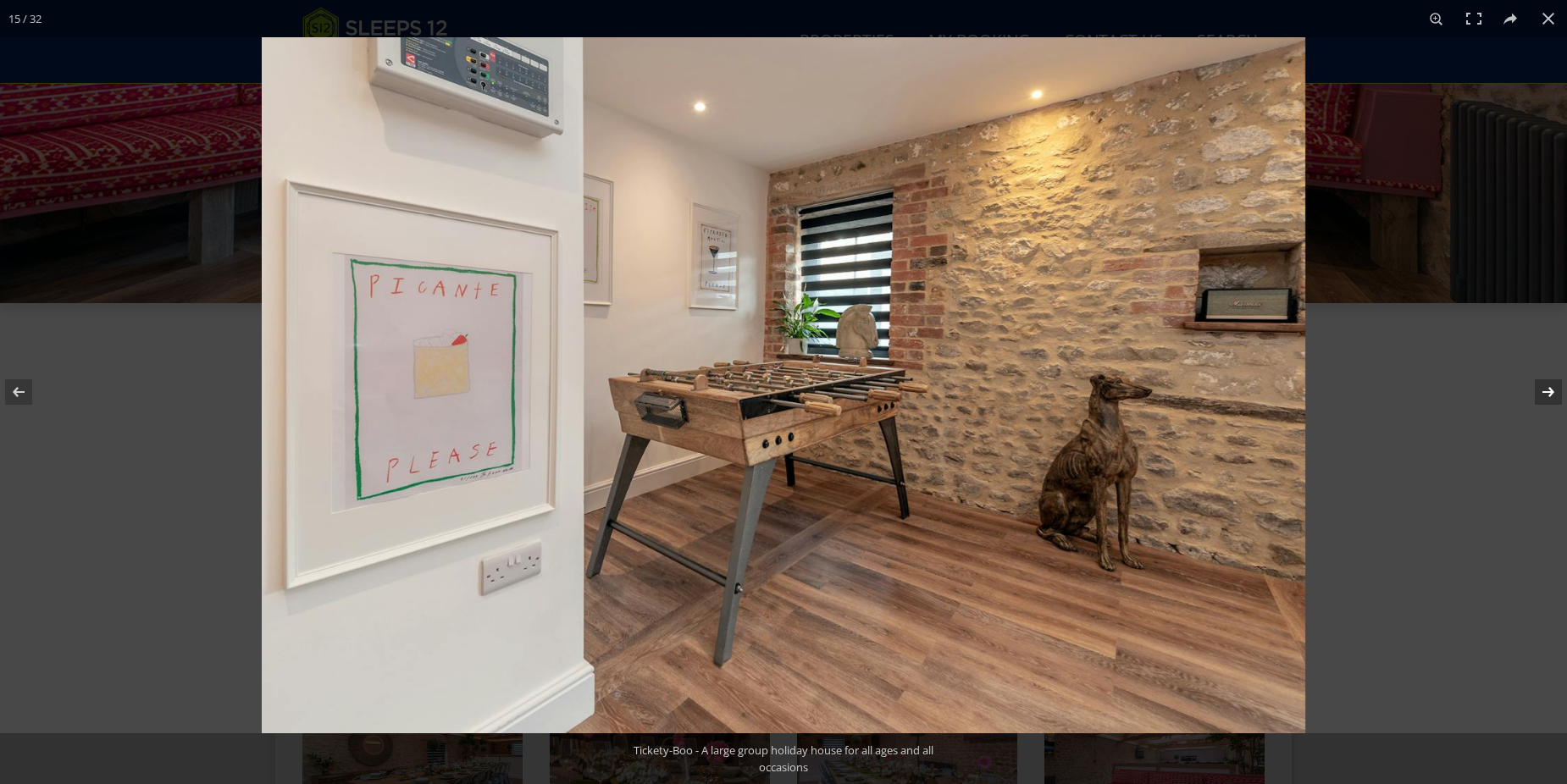
click at [1538, 392] on button at bounding box center [1537, 392] width 59 height 85
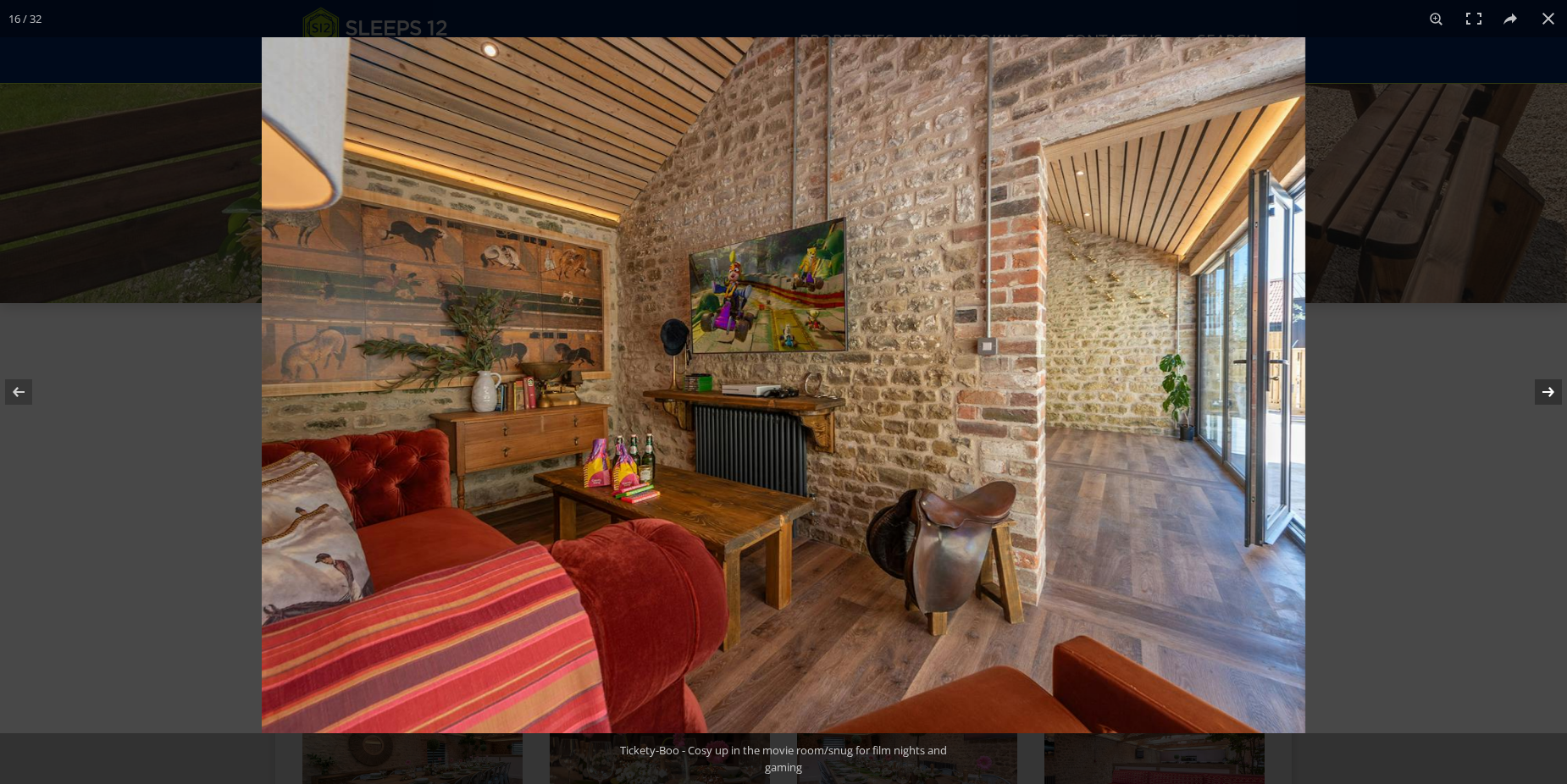
click at [1538, 392] on button at bounding box center [1537, 392] width 59 height 85
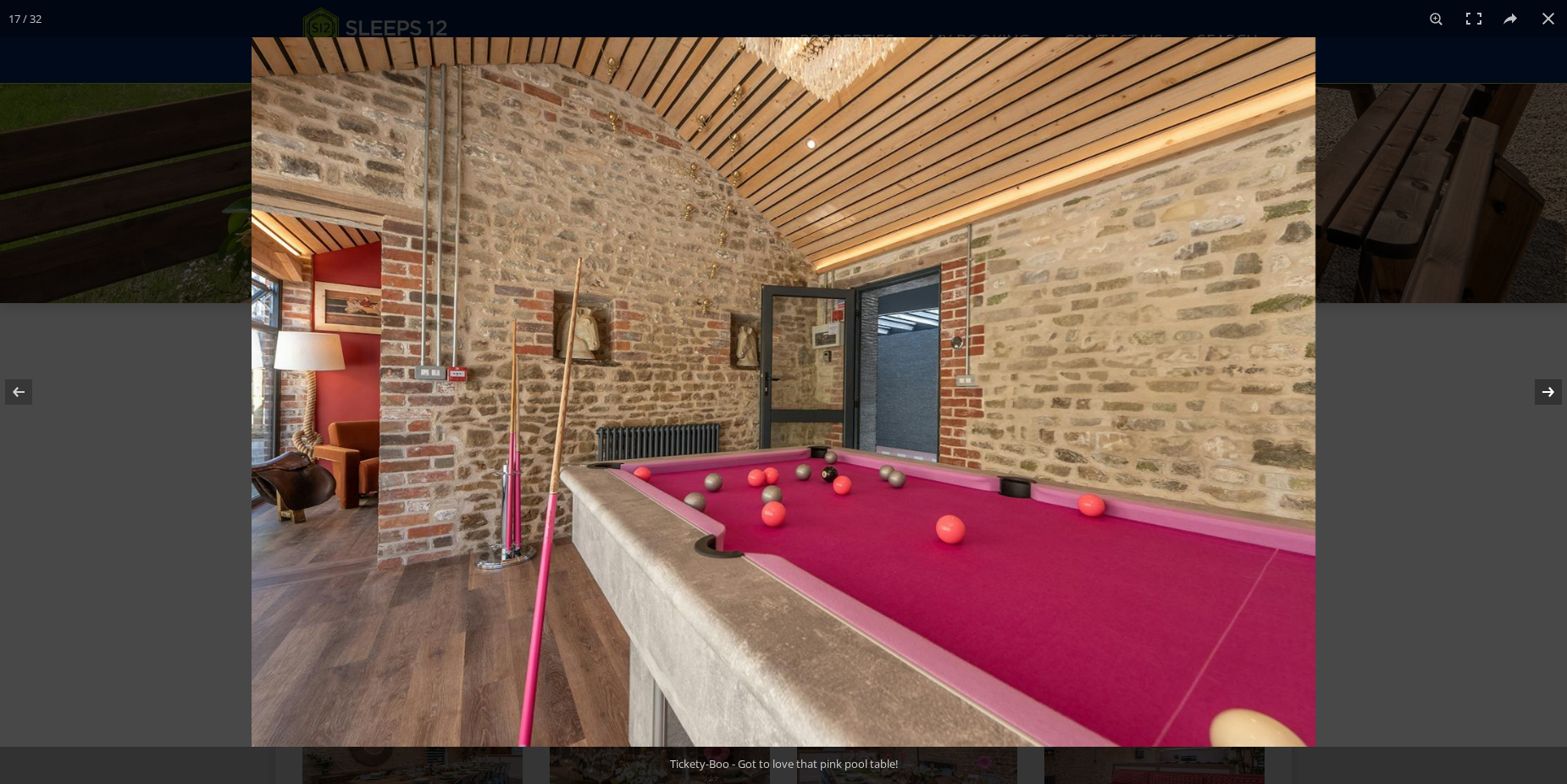
click at [1538, 392] on button at bounding box center [1537, 392] width 59 height 85
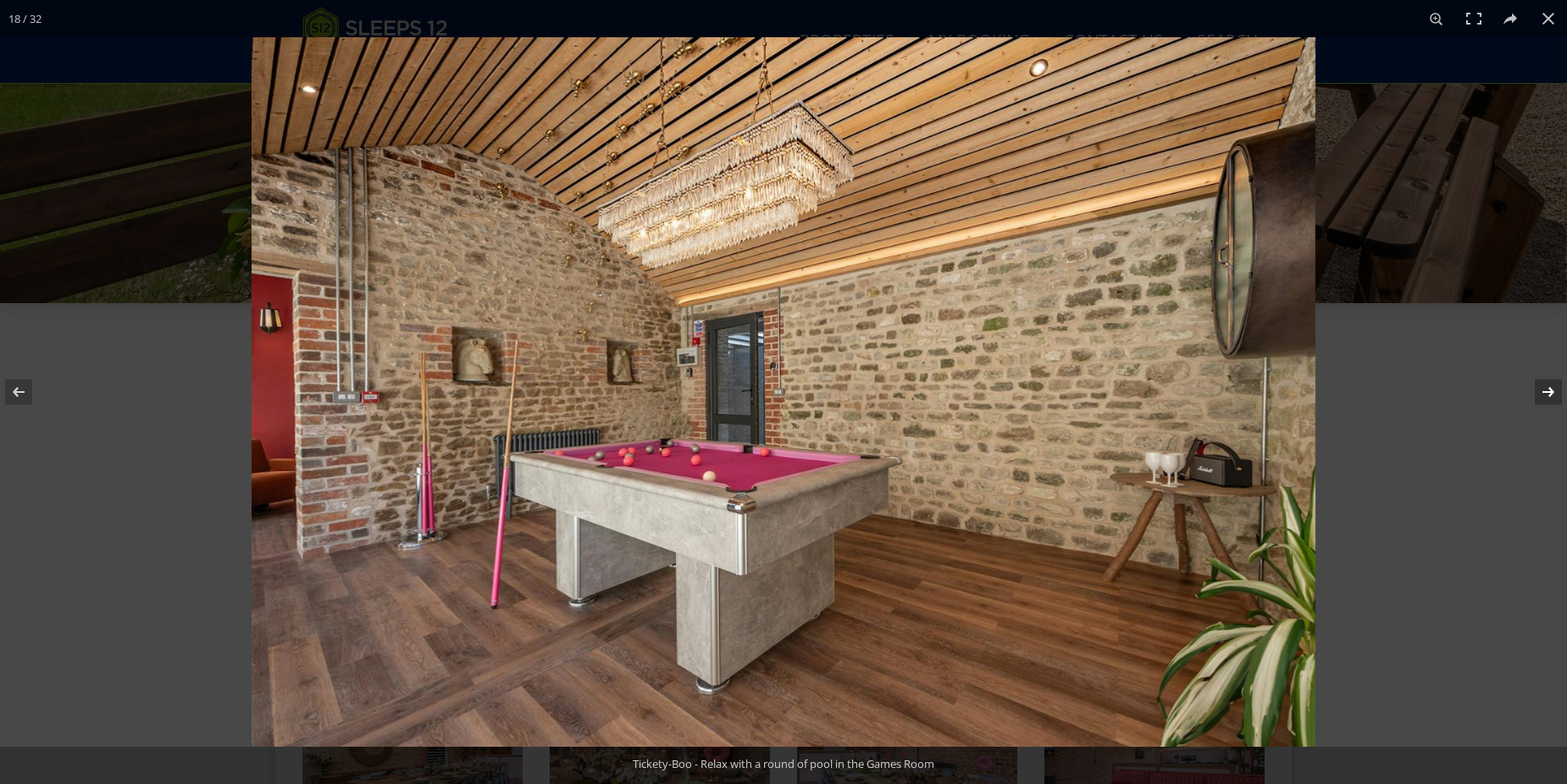
click at [1538, 392] on button at bounding box center [1537, 392] width 59 height 85
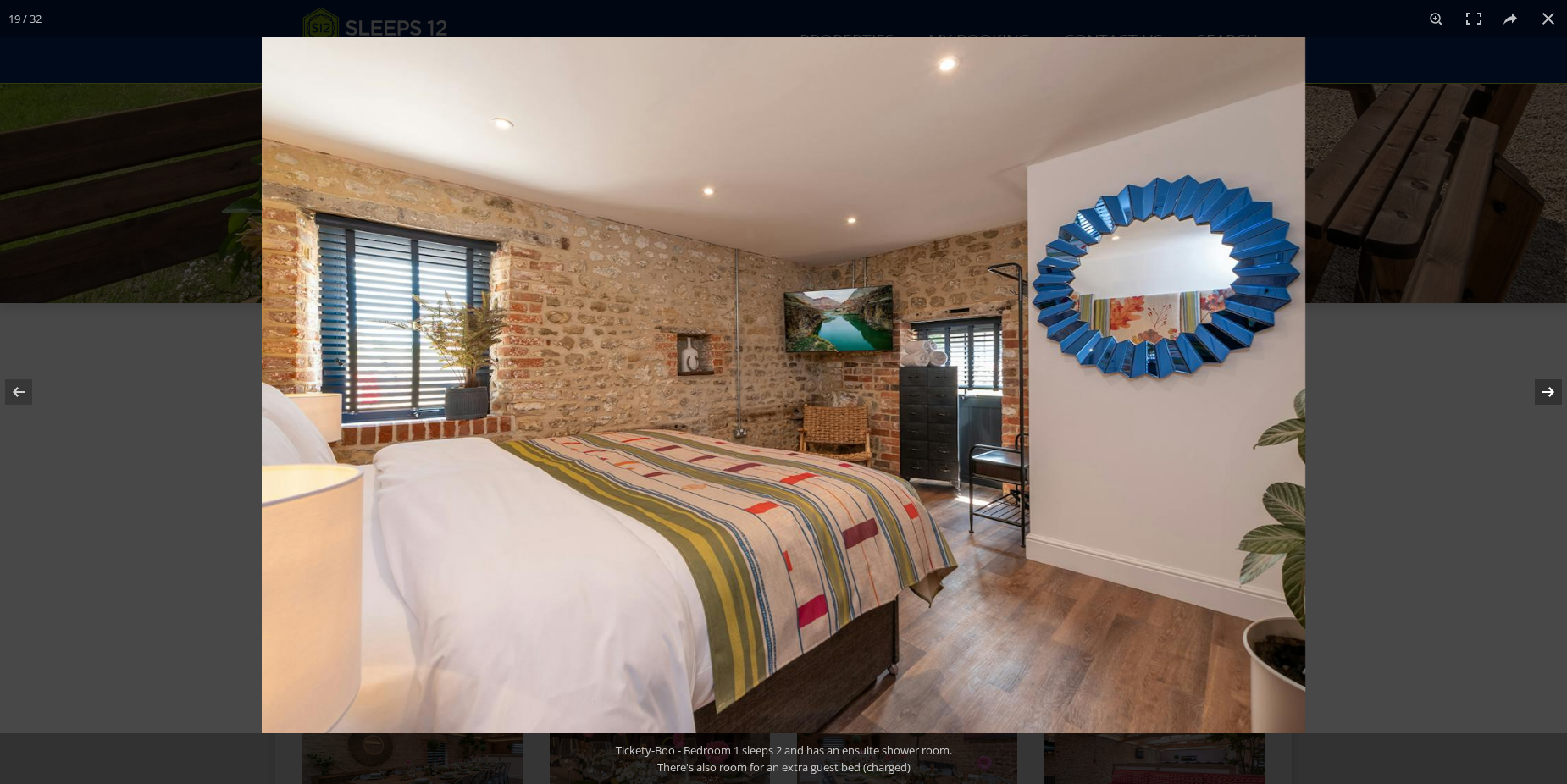
click at [1538, 392] on button at bounding box center [1537, 392] width 59 height 85
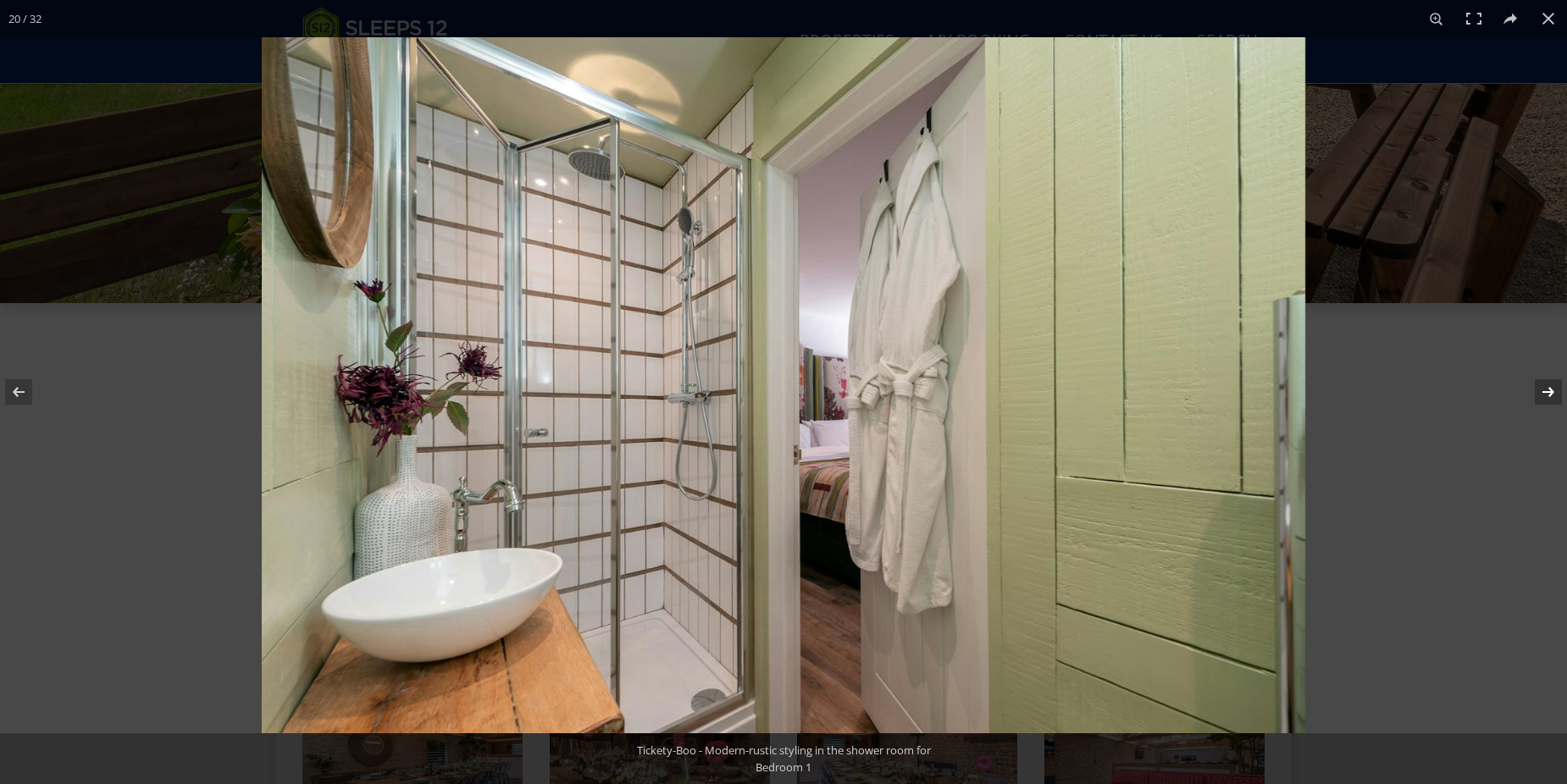
click at [1538, 392] on button at bounding box center [1537, 392] width 59 height 85
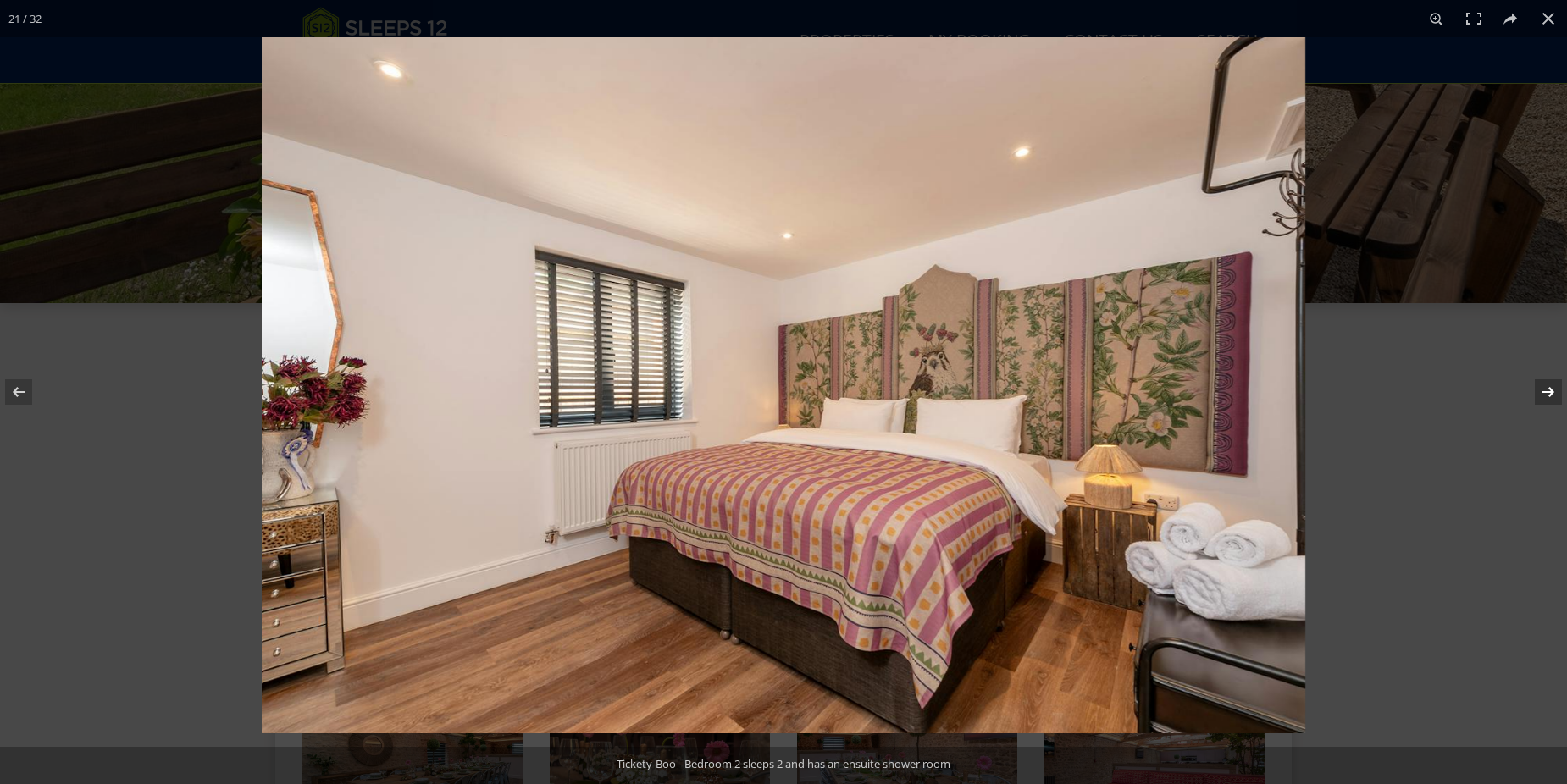
click at [1538, 392] on button at bounding box center [1537, 392] width 59 height 85
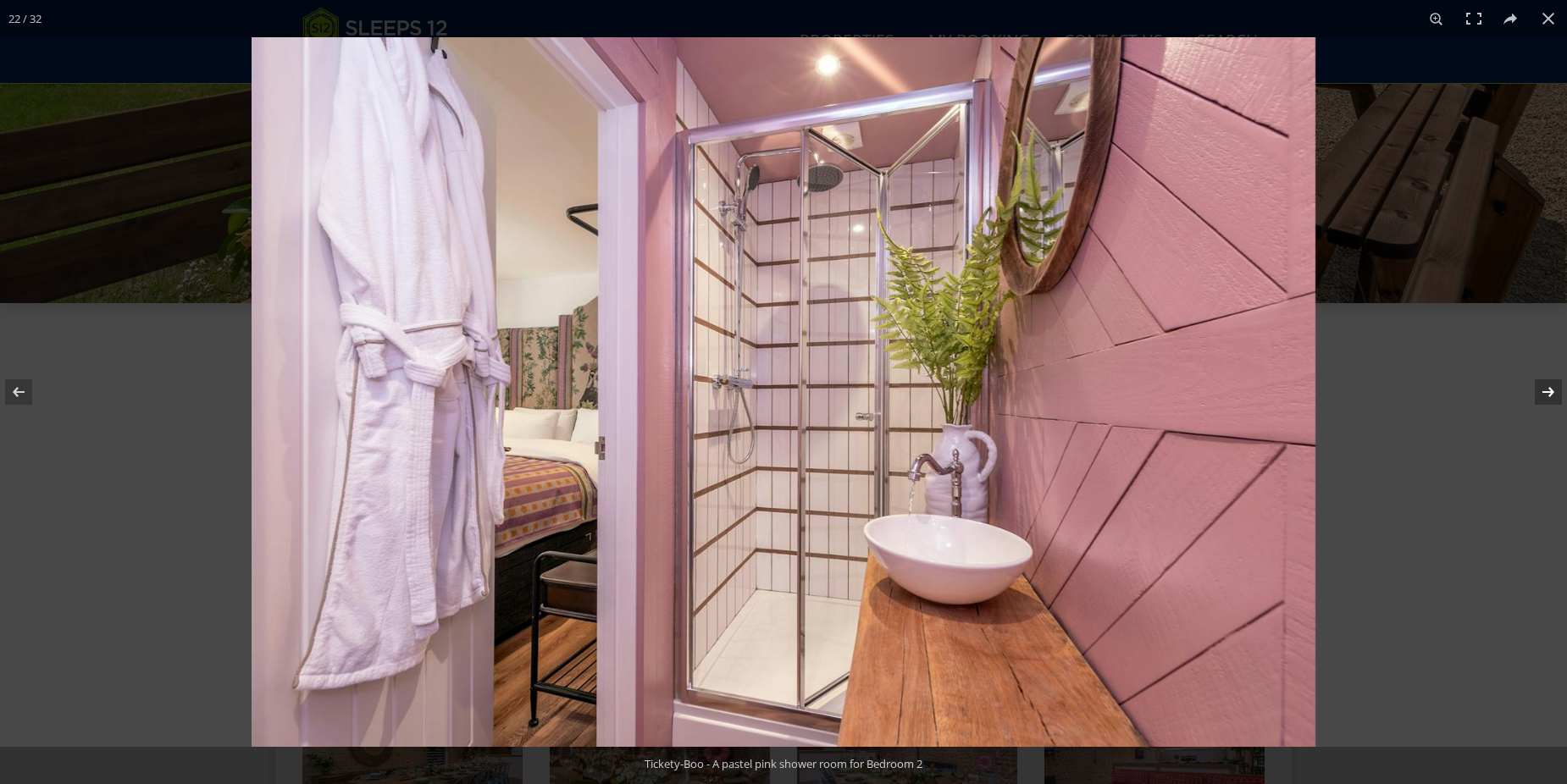
click at [1538, 392] on button at bounding box center [1537, 392] width 59 height 85
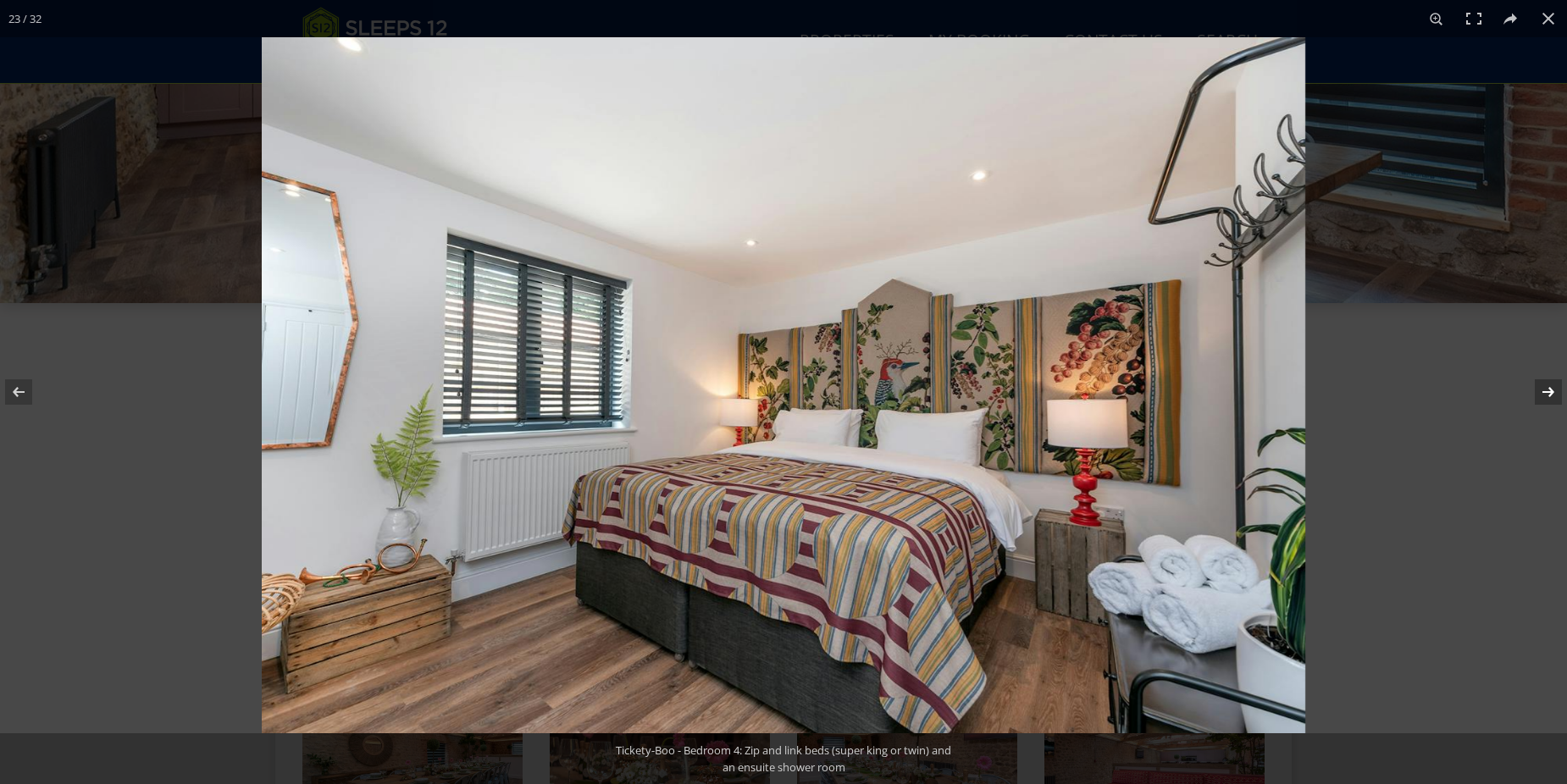
click at [1538, 392] on button at bounding box center [1537, 392] width 59 height 85
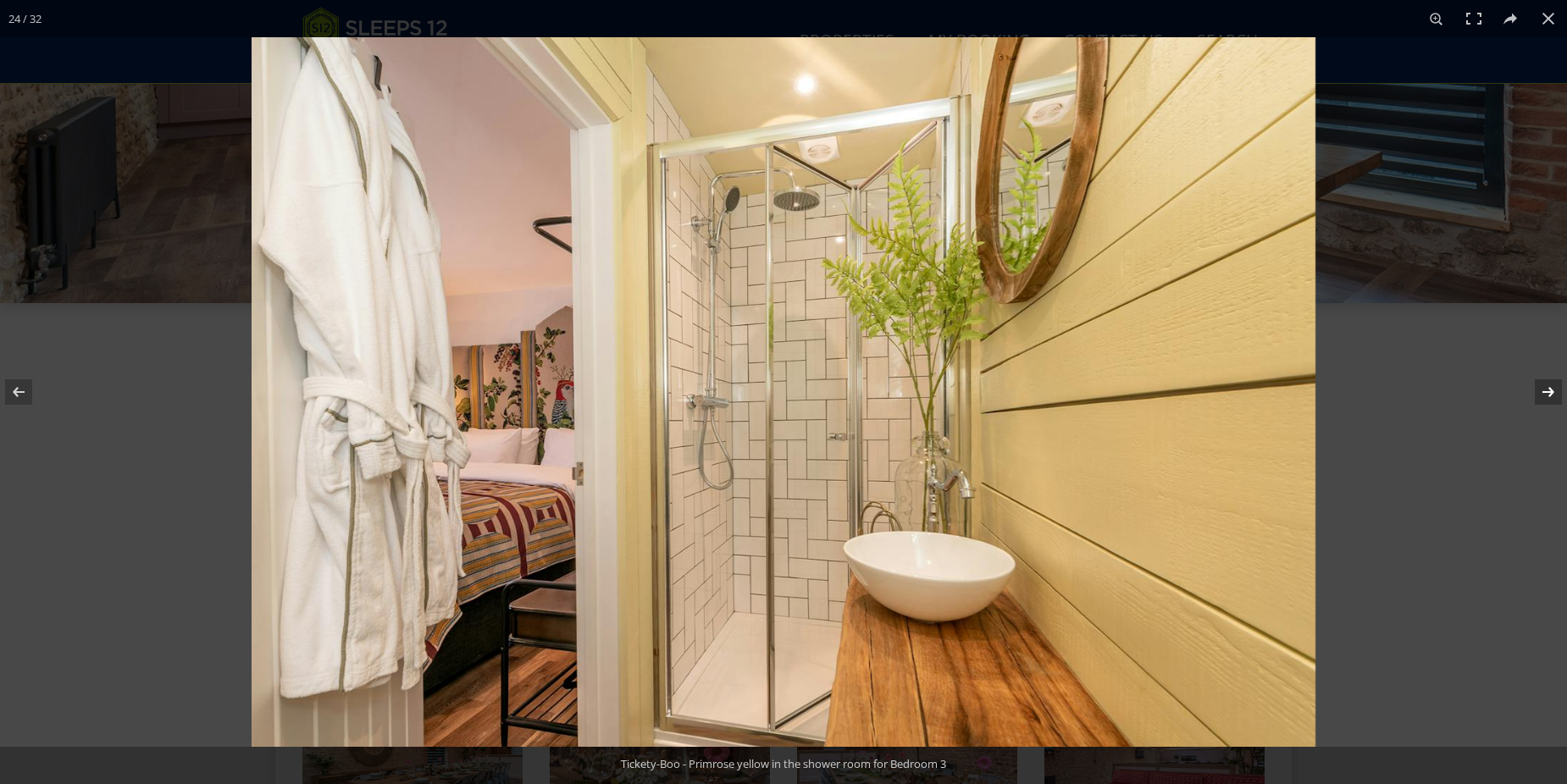
click at [1538, 392] on button at bounding box center [1537, 392] width 59 height 85
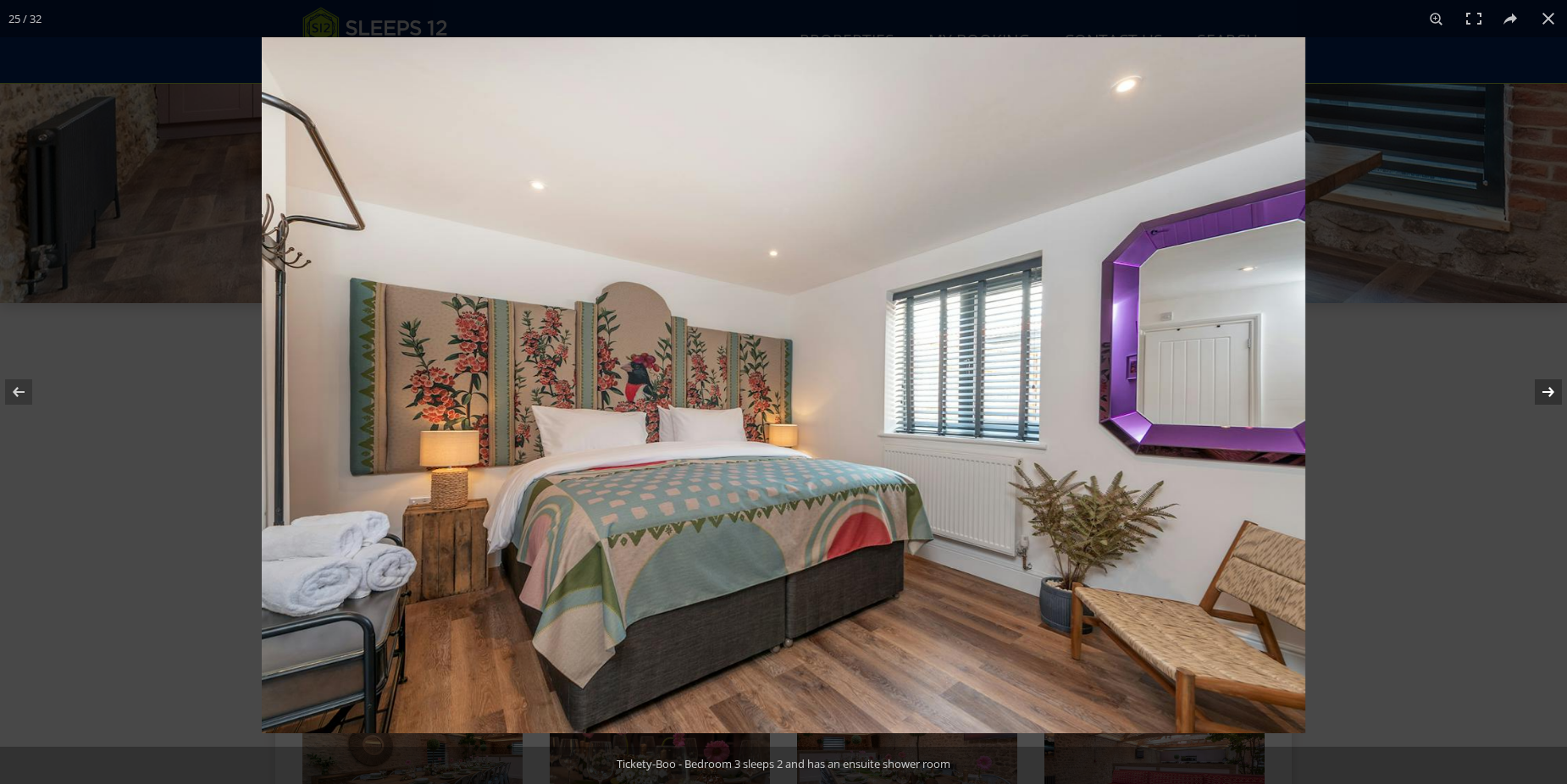
click at [1538, 392] on button at bounding box center [1537, 392] width 59 height 85
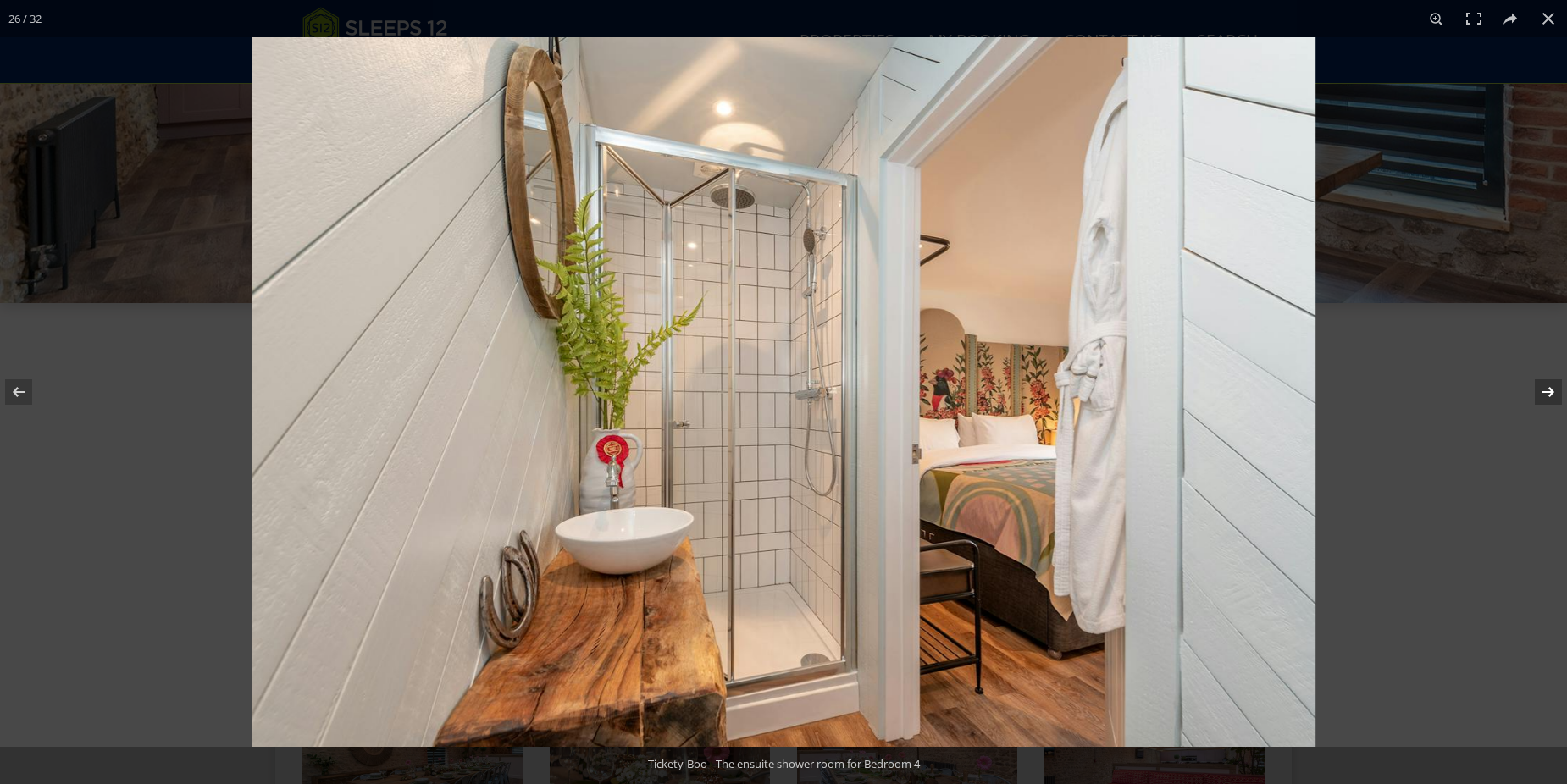
click at [1538, 392] on button at bounding box center [1537, 392] width 59 height 85
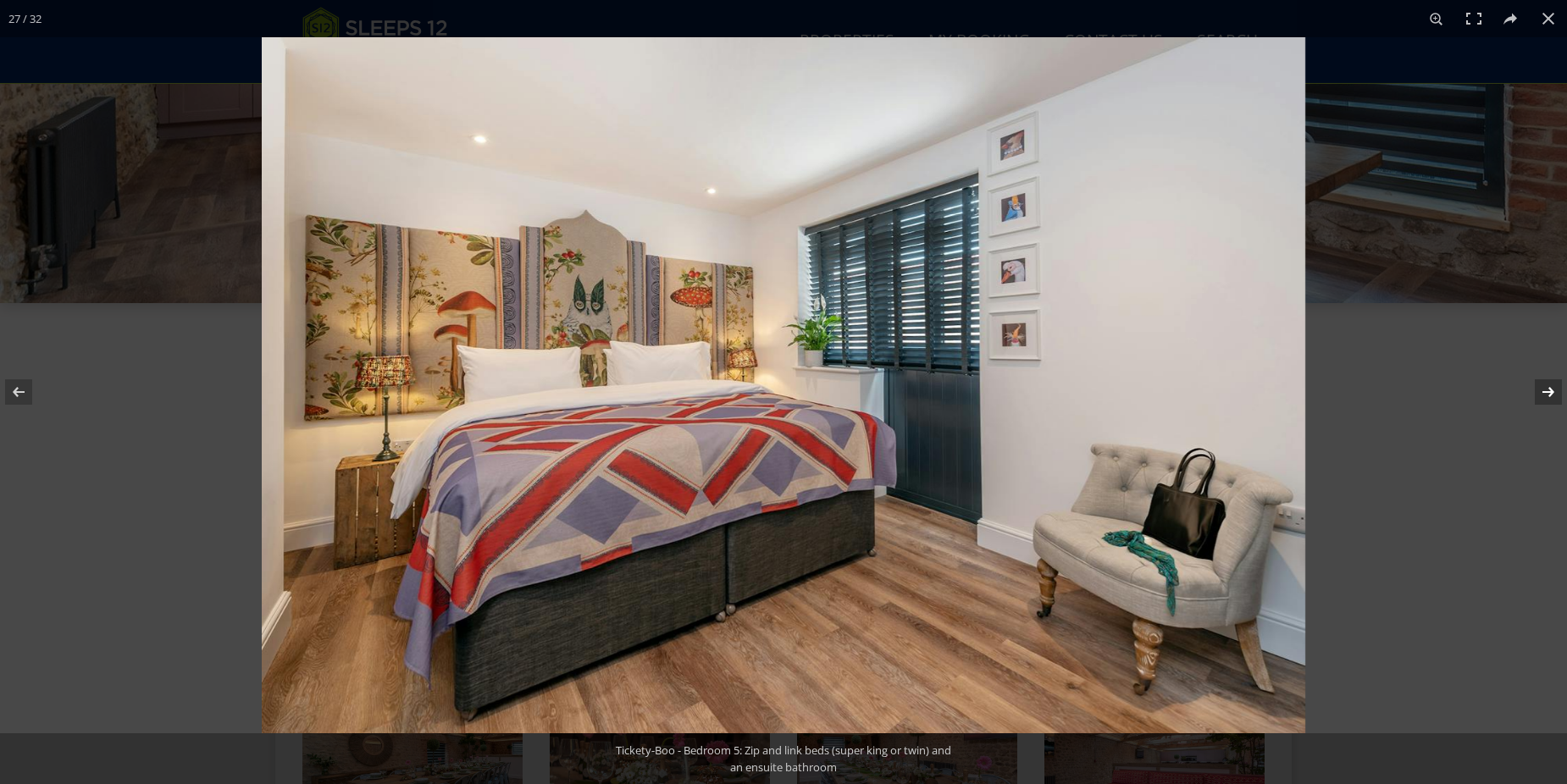
click at [1538, 392] on button at bounding box center [1537, 392] width 59 height 85
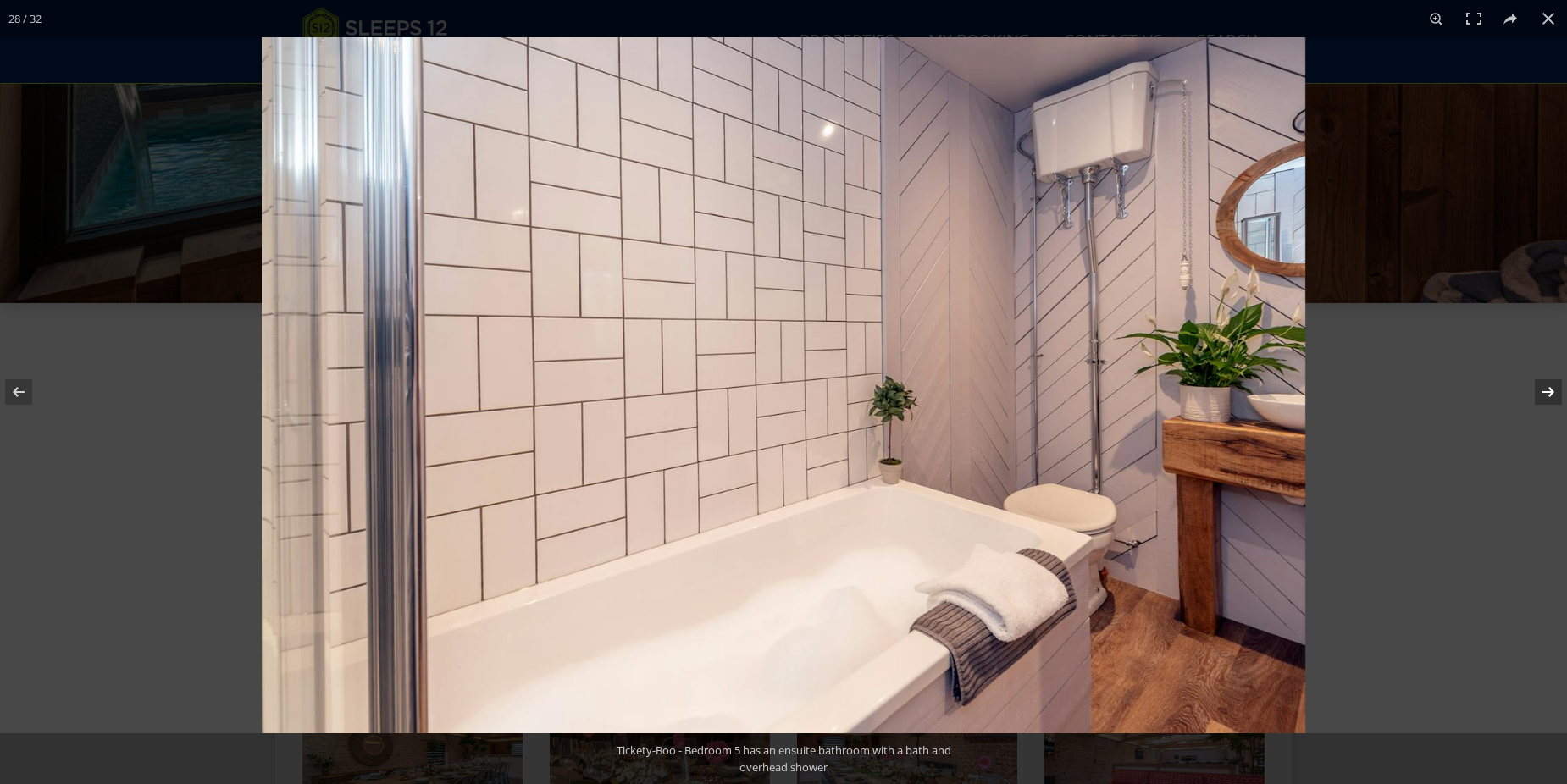
click at [1537, 393] on button at bounding box center [1537, 392] width 59 height 85
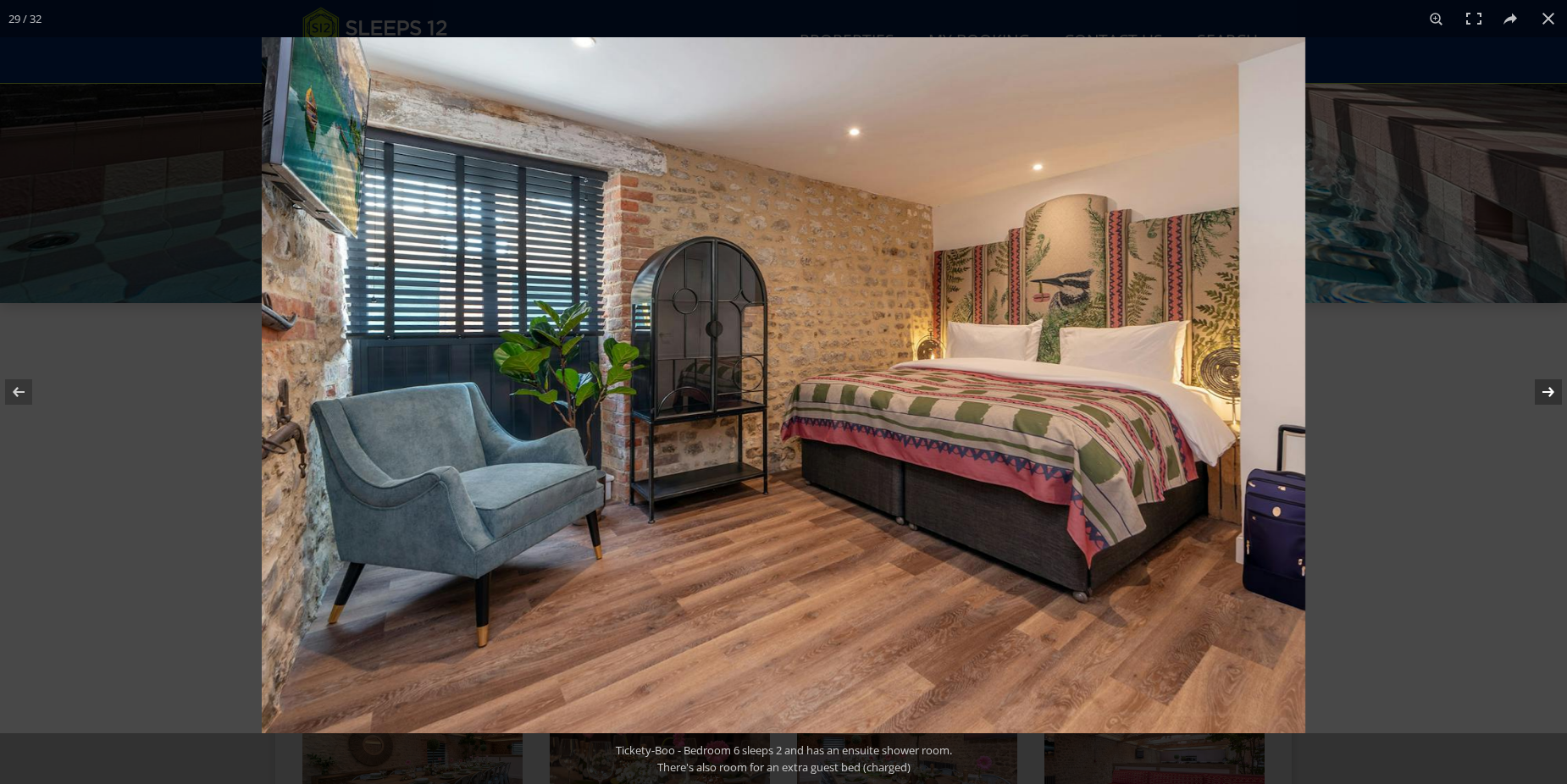
click at [1537, 393] on button at bounding box center [1537, 392] width 59 height 85
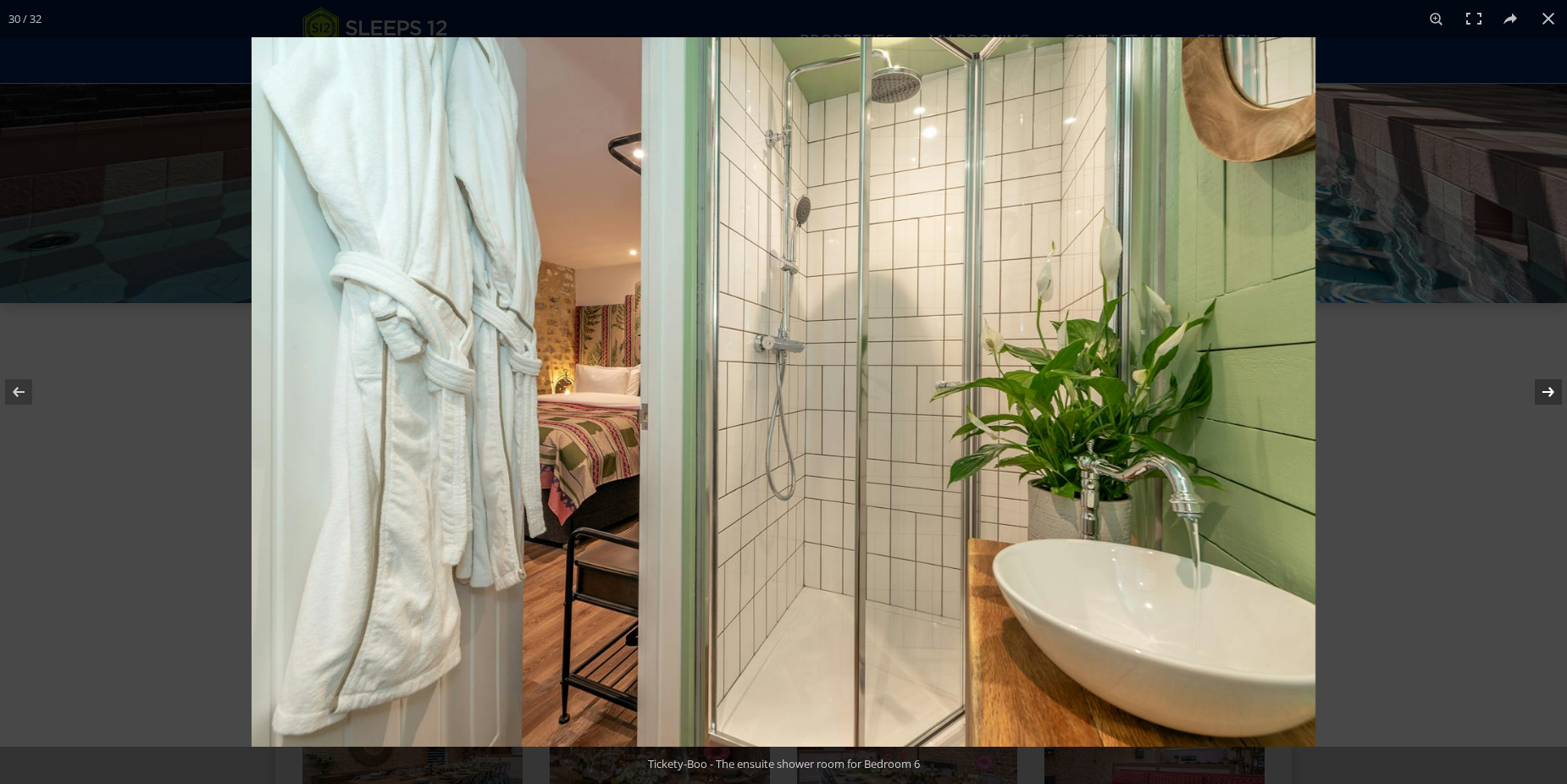
click at [1537, 393] on button at bounding box center [1537, 392] width 59 height 85
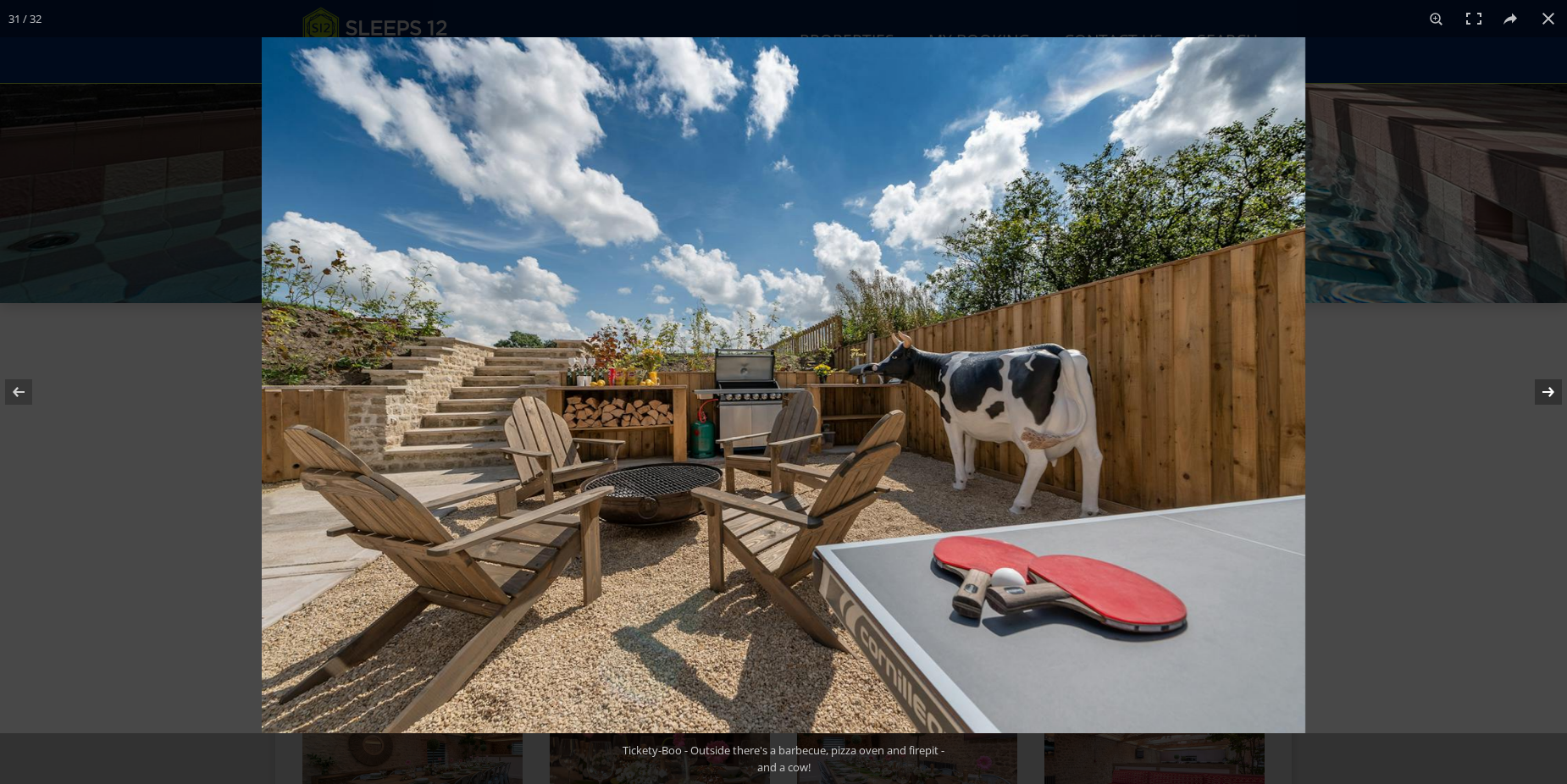
click at [1537, 393] on button at bounding box center [1537, 392] width 59 height 85
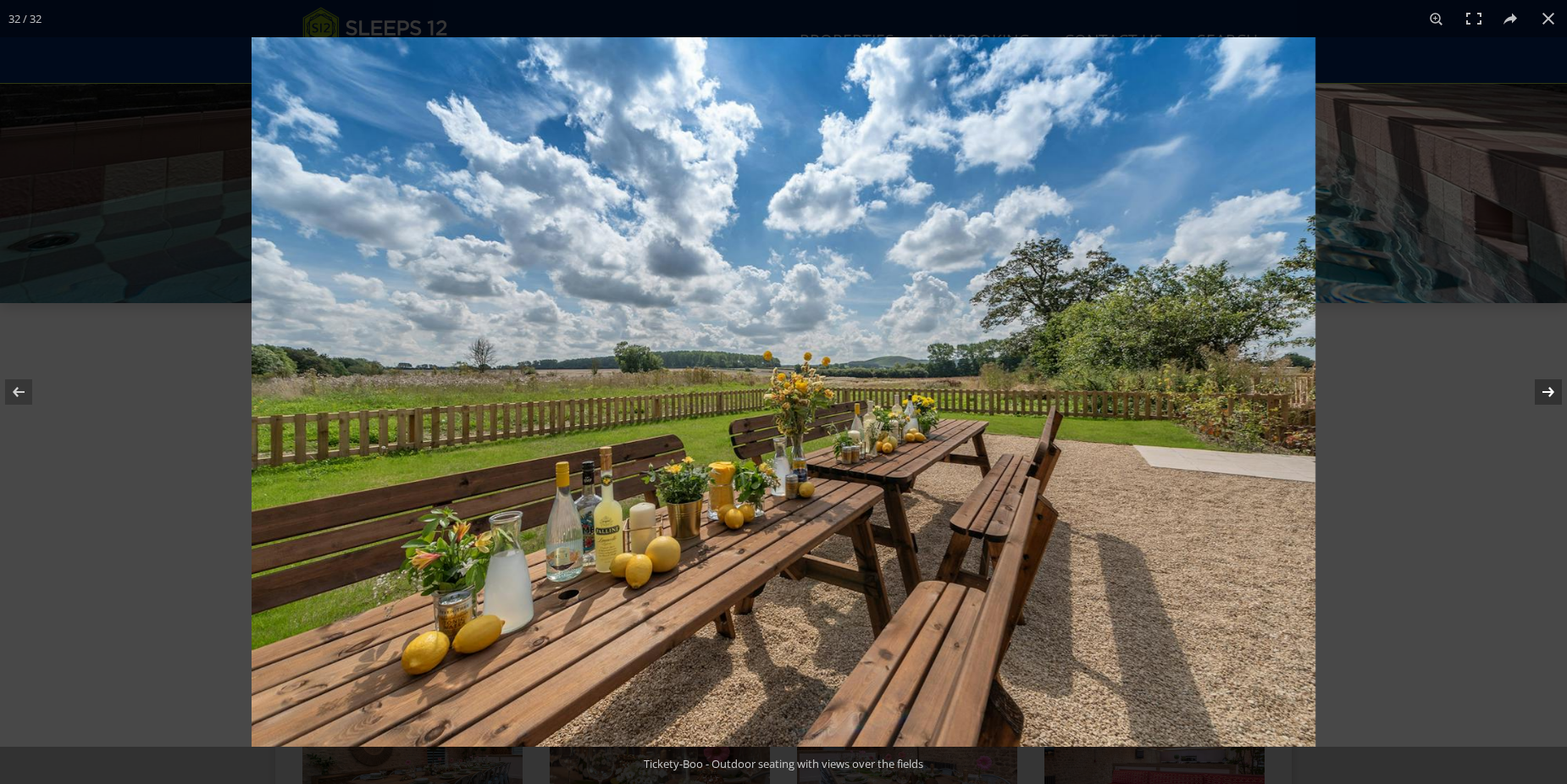
click at [1537, 393] on button at bounding box center [1537, 392] width 59 height 85
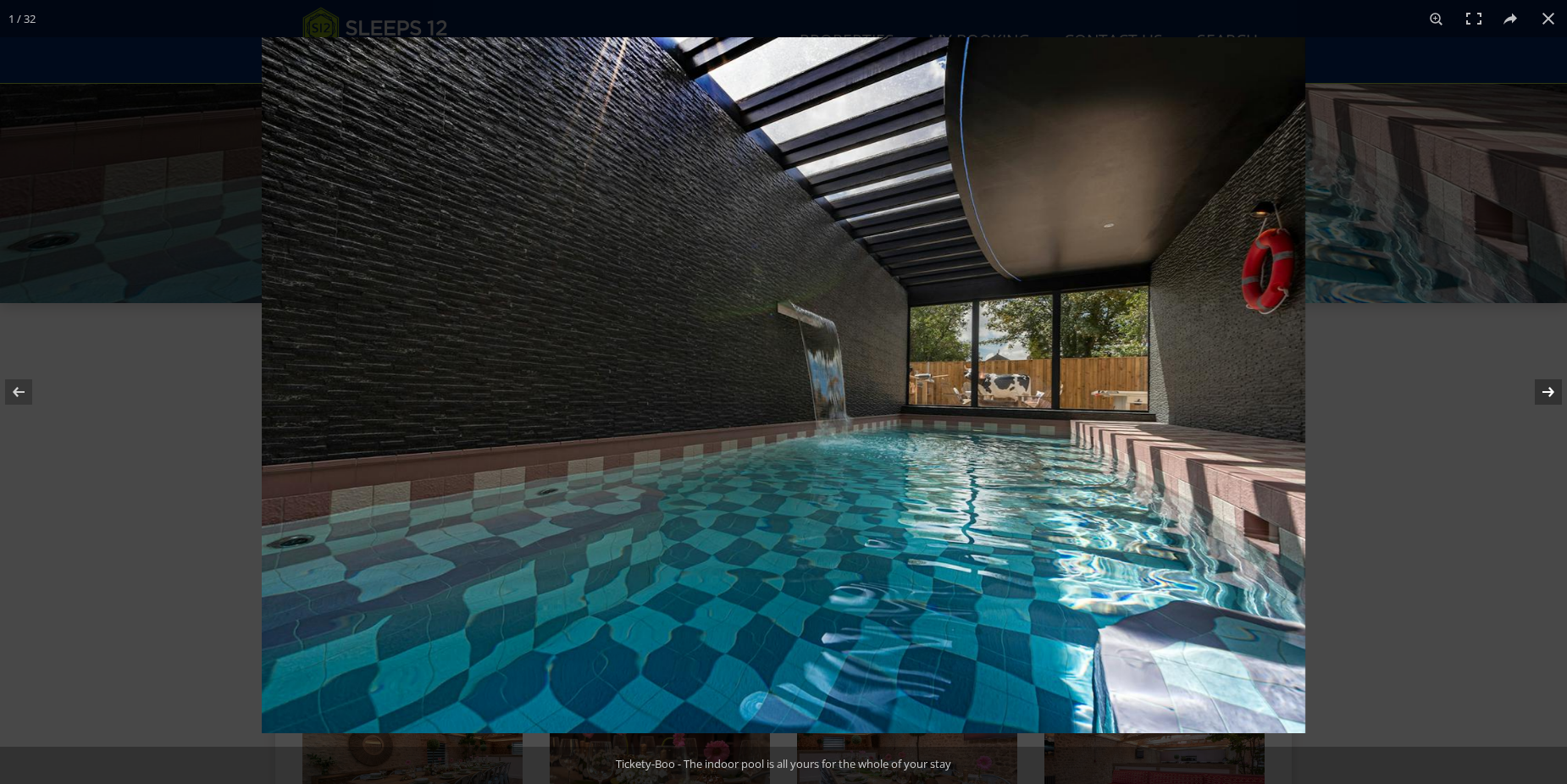
click at [1537, 393] on button at bounding box center [1537, 392] width 59 height 85
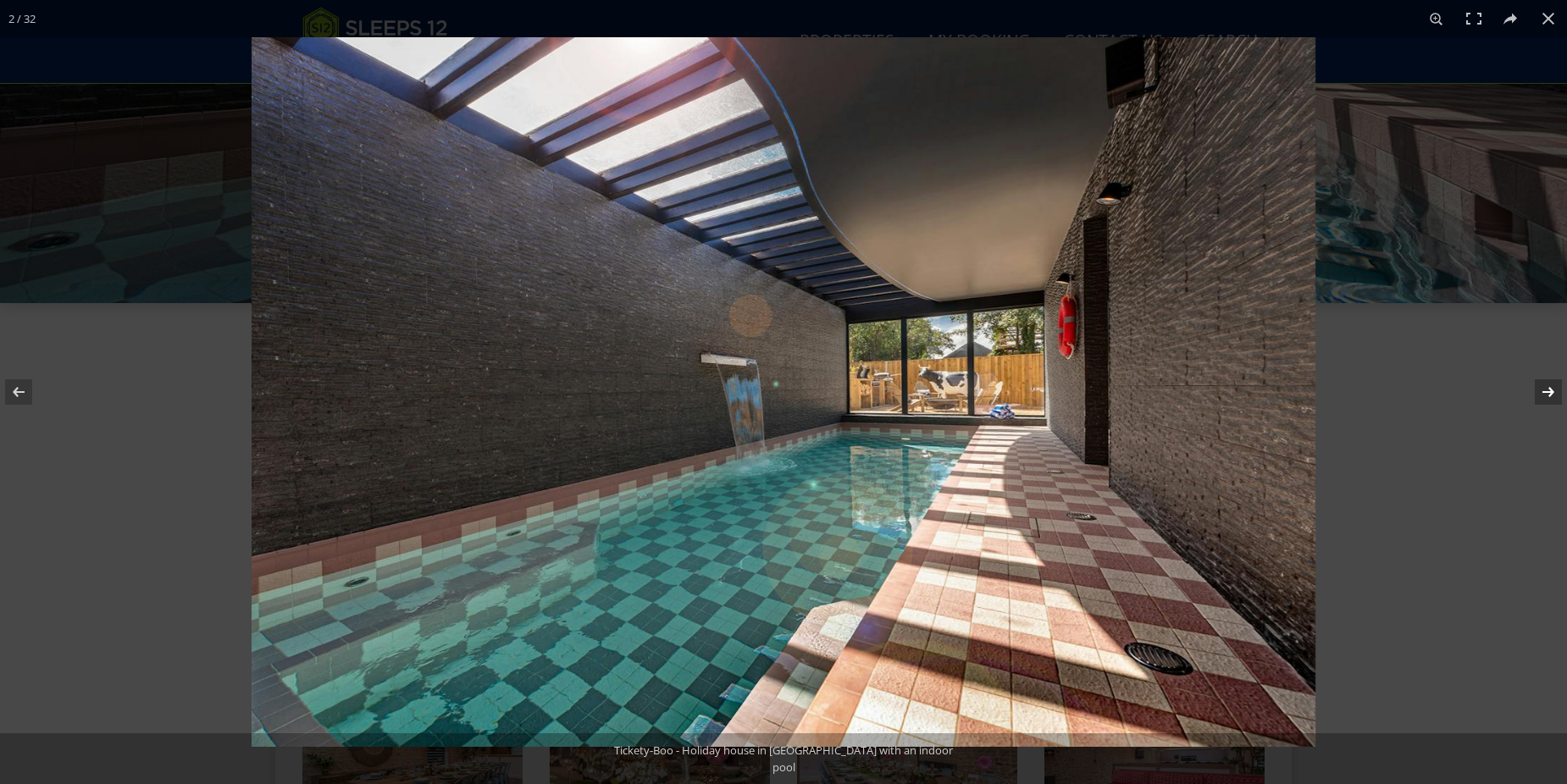
click at [1537, 393] on button at bounding box center [1537, 392] width 59 height 85
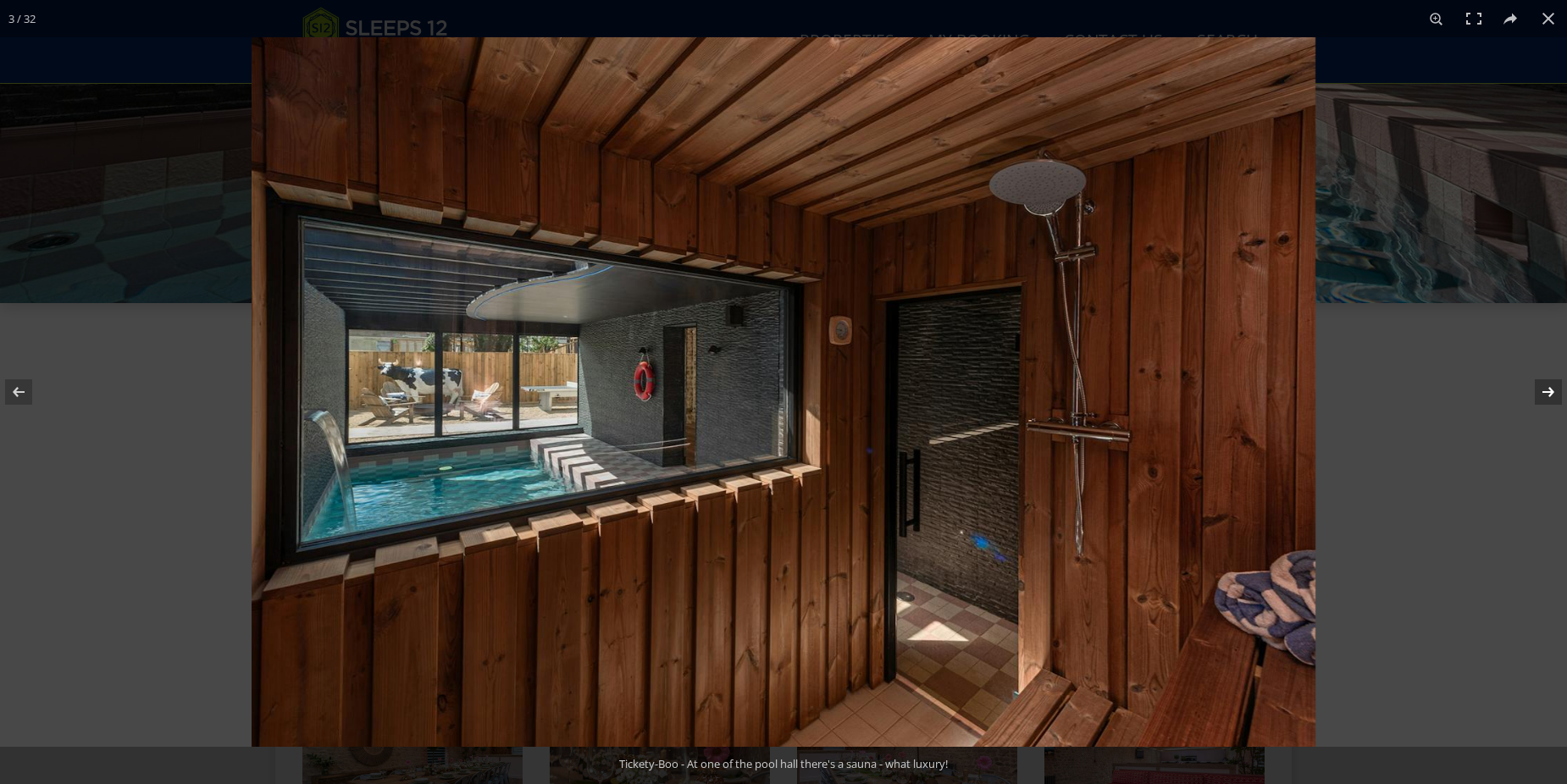
click at [1537, 393] on button at bounding box center [1537, 392] width 59 height 85
